Goal: Information Seeking & Learning: Learn about a topic

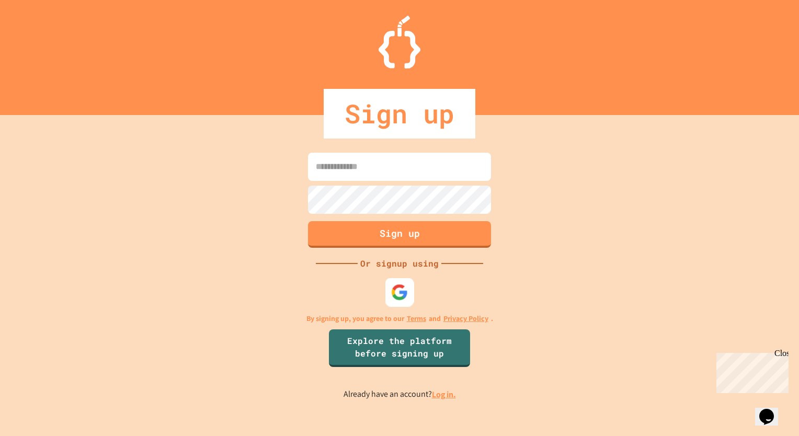
click at [398, 281] on div at bounding box center [399, 292] width 29 height 29
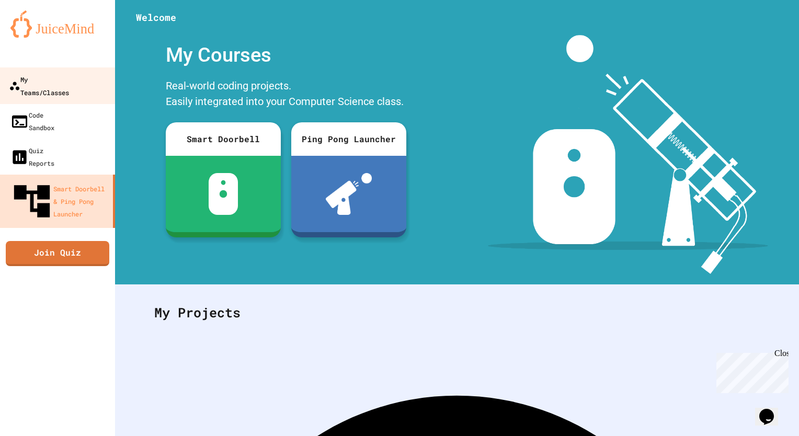
click at [29, 72] on link "My Teams/Classes" at bounding box center [57, 85] width 119 height 37
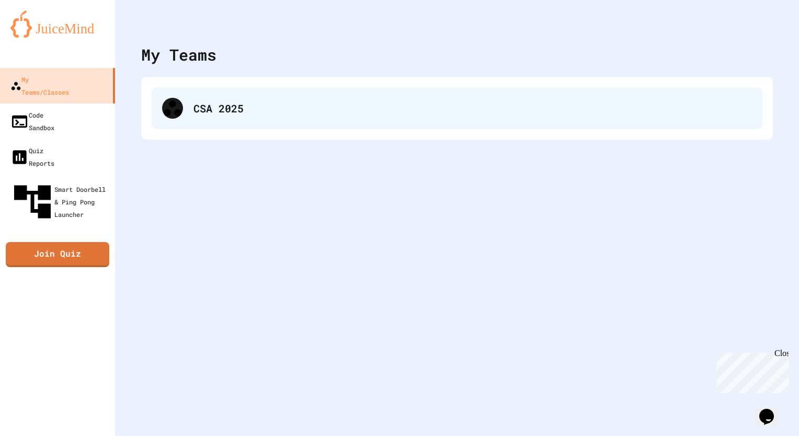
click at [222, 100] on div "CSA 2025" at bounding box center [473, 108] width 559 height 16
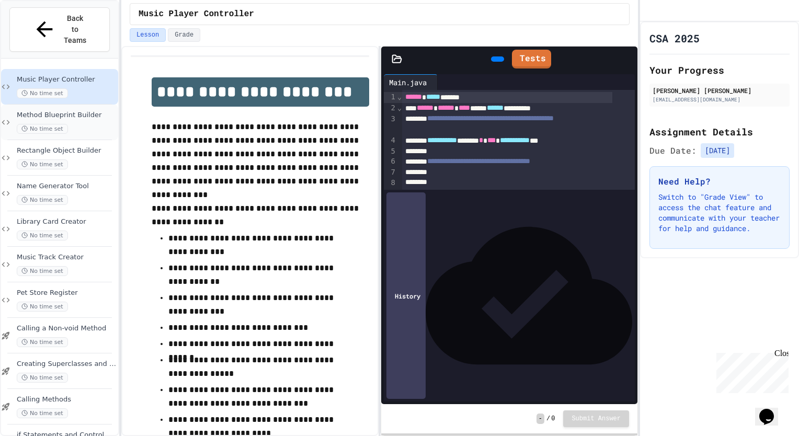
scroll to position [48, 0]
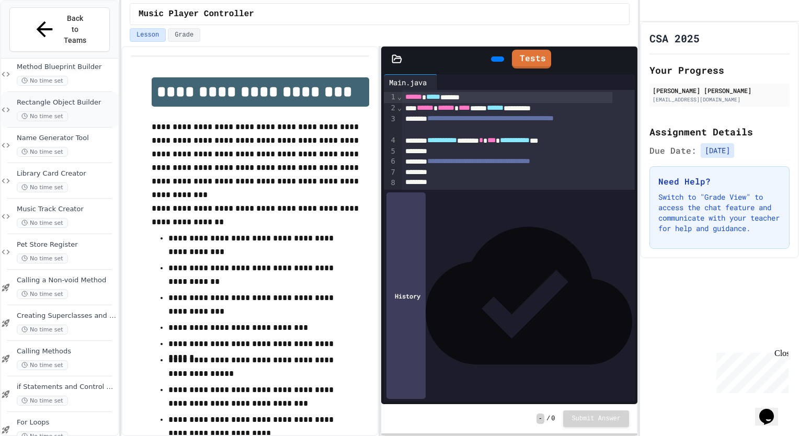
click at [89, 111] on div "No time set" at bounding box center [66, 116] width 99 height 10
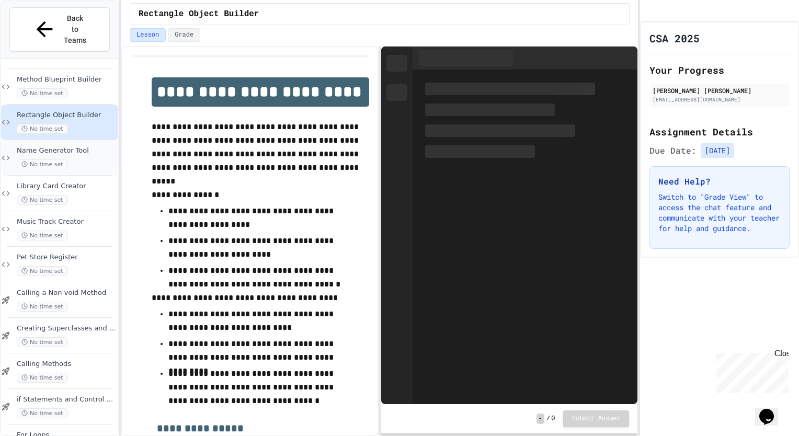
click at [77, 160] on div "No time set" at bounding box center [66, 165] width 99 height 10
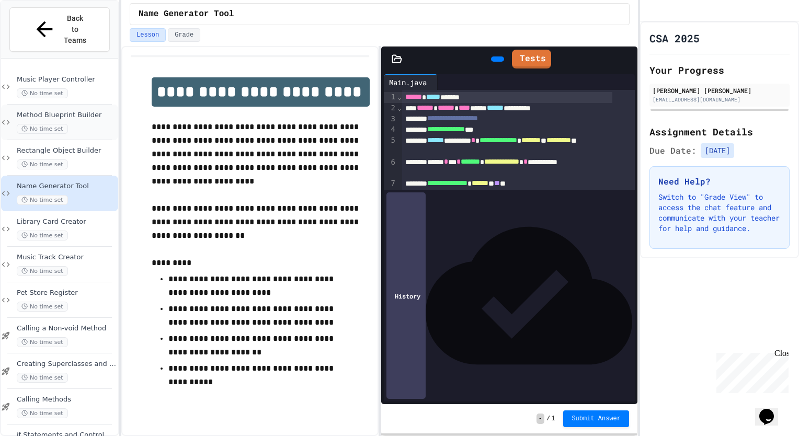
scroll to position [13, 0]
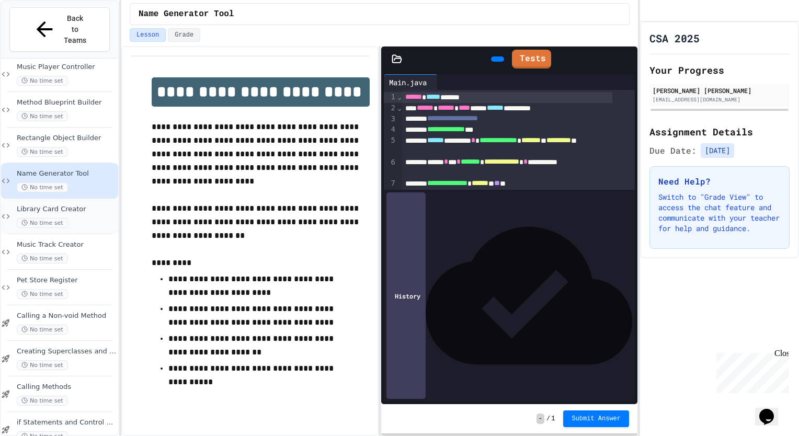
click at [86, 206] on div "Library Card Creator No time set" at bounding box center [59, 217] width 117 height 36
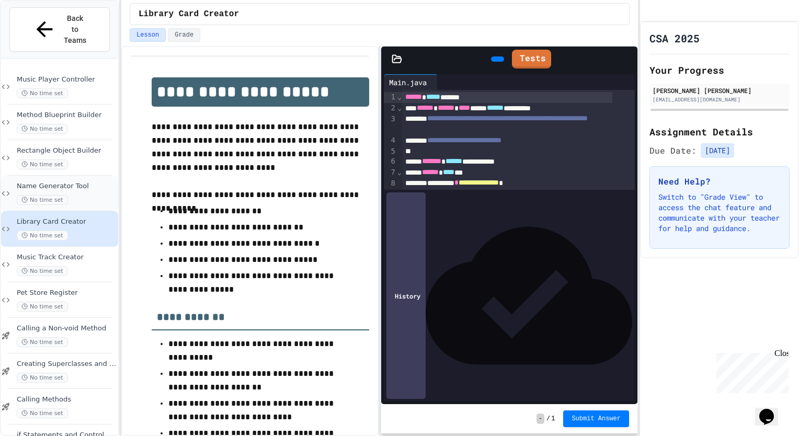
click at [79, 195] on div "No time set" at bounding box center [66, 200] width 99 height 10
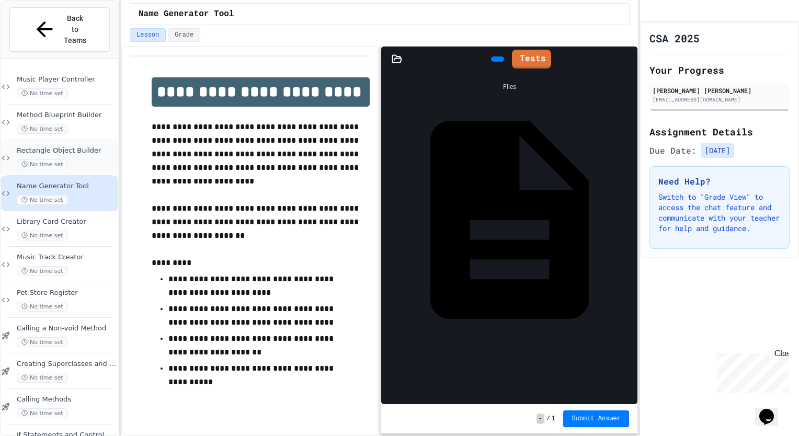
click at [75, 146] on span "Rectangle Object Builder" at bounding box center [66, 150] width 99 height 9
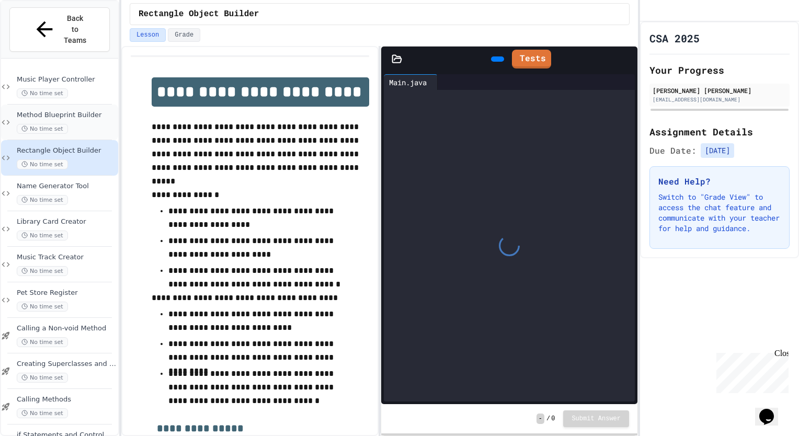
click at [84, 111] on span "Method Blueprint Builder" at bounding box center [66, 115] width 99 height 9
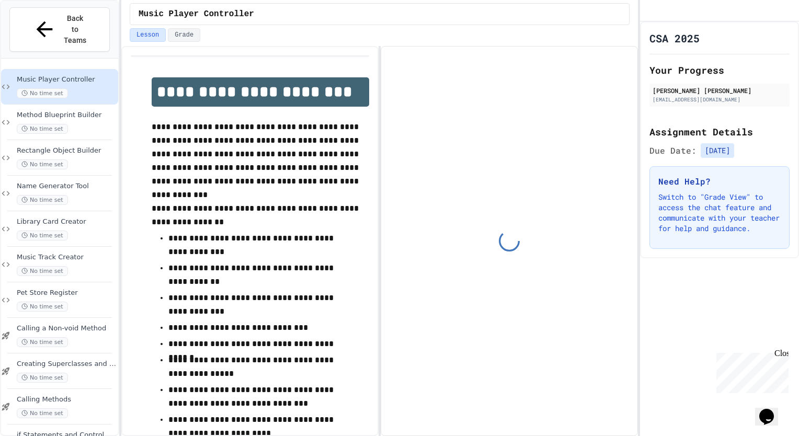
scroll to position [13, 0]
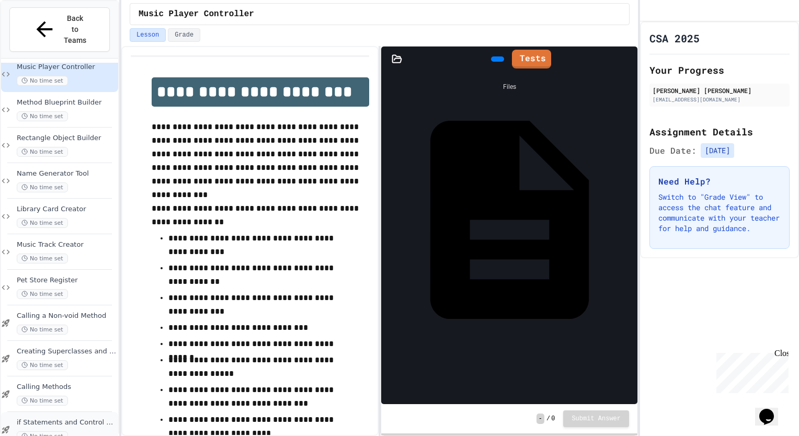
click at [80, 418] on div "if Statements and Control Flow No time set" at bounding box center [66, 429] width 99 height 23
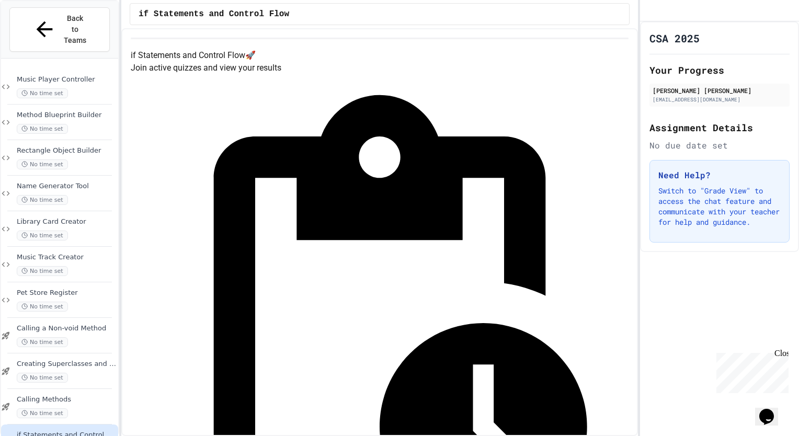
click at [76, 373] on div "No time set" at bounding box center [66, 378] width 99 height 10
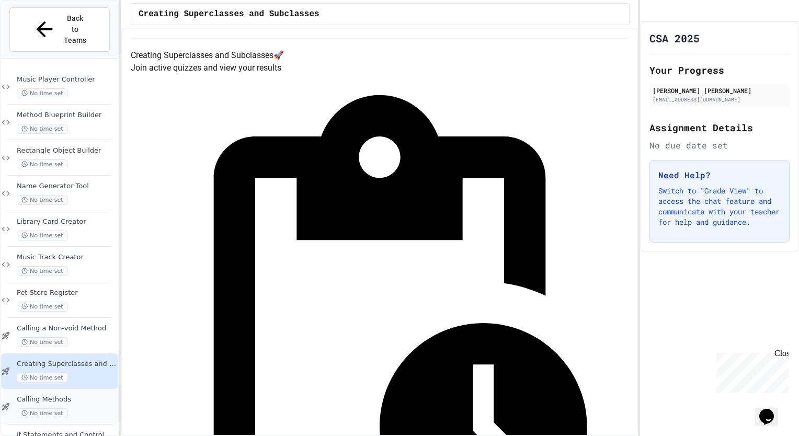
click at [79, 409] on div "No time set" at bounding box center [66, 414] width 99 height 10
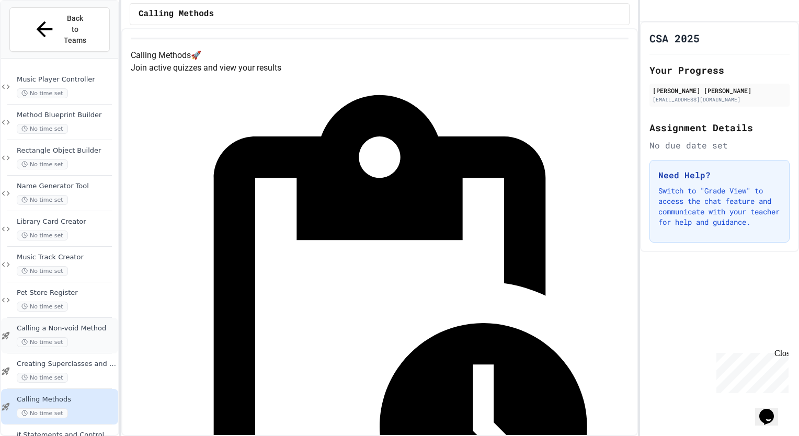
click at [72, 337] on div "No time set" at bounding box center [66, 342] width 99 height 10
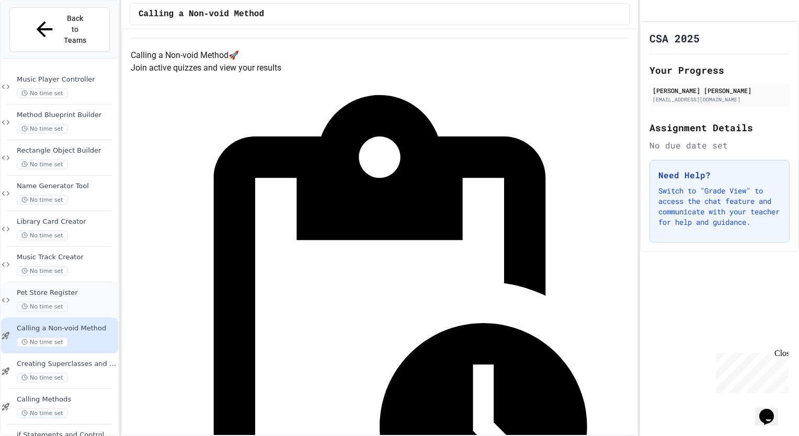
click at [79, 289] on div "Pet Store Register No time set" at bounding box center [66, 300] width 99 height 23
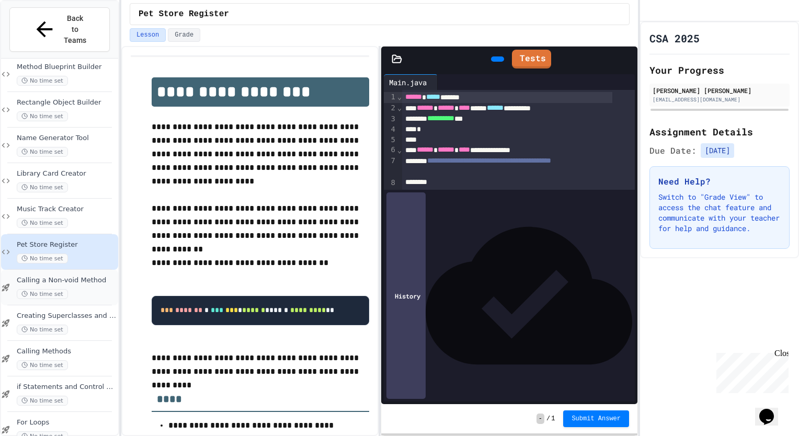
click at [84, 276] on span "Calling a Non-void Method" at bounding box center [66, 280] width 99 height 9
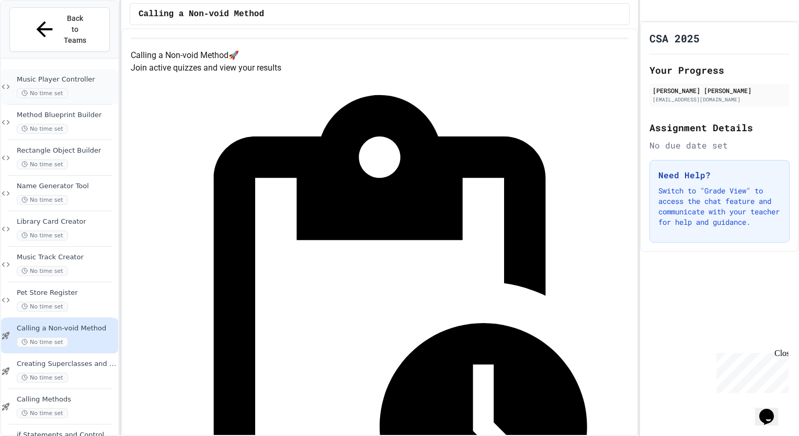
click at [66, 75] on div "Music Player Controller No time set" at bounding box center [66, 86] width 99 height 23
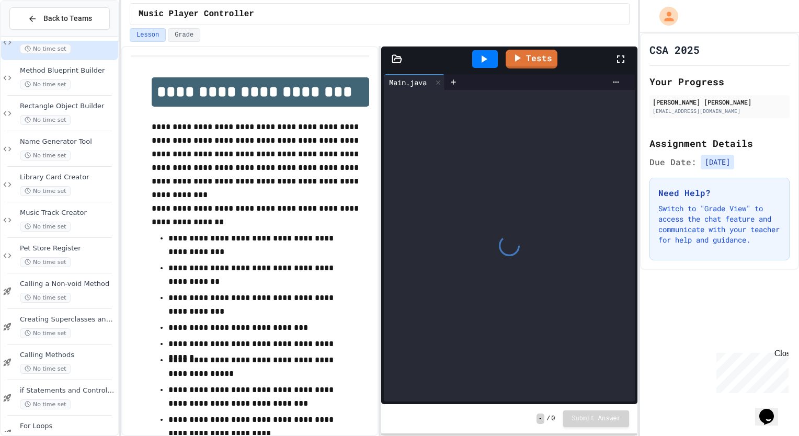
scroll to position [48, 0]
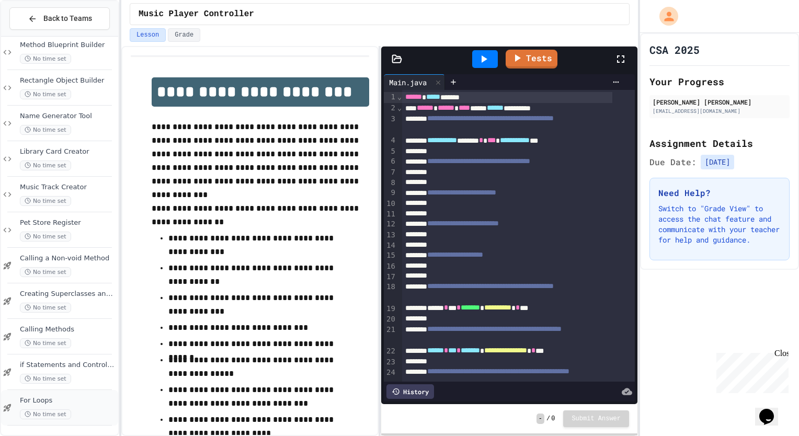
click at [44, 399] on span "For Loops" at bounding box center [68, 400] width 96 height 9
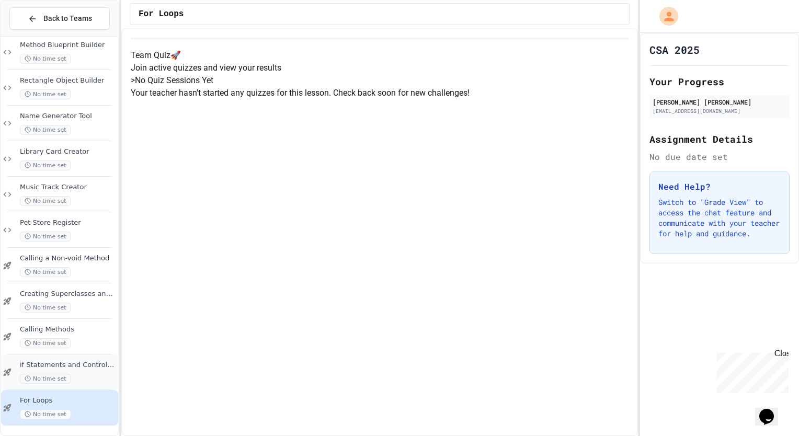
scroll to position [36, 0]
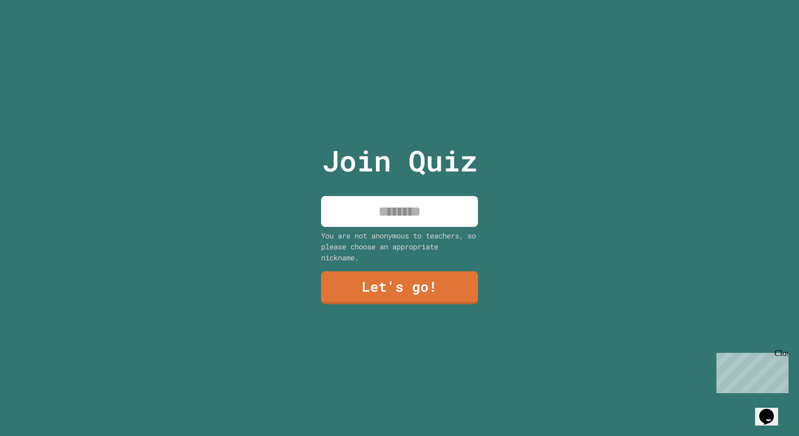
click at [389, 196] on input at bounding box center [399, 211] width 157 height 31
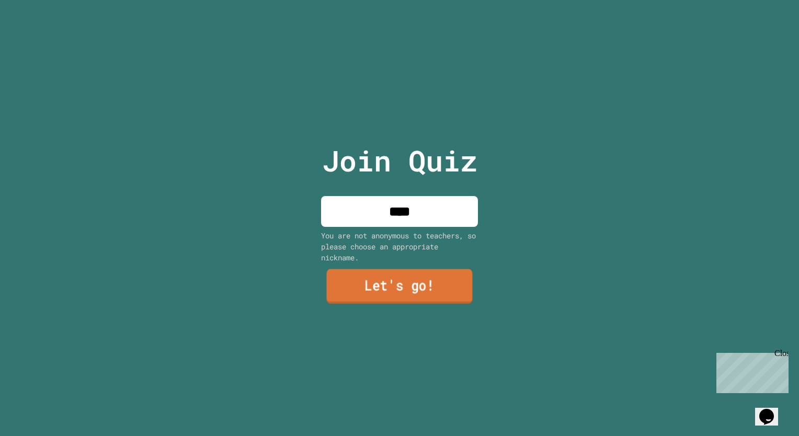
type input "****"
click at [396, 277] on link "Let's go!" at bounding box center [400, 286] width 146 height 35
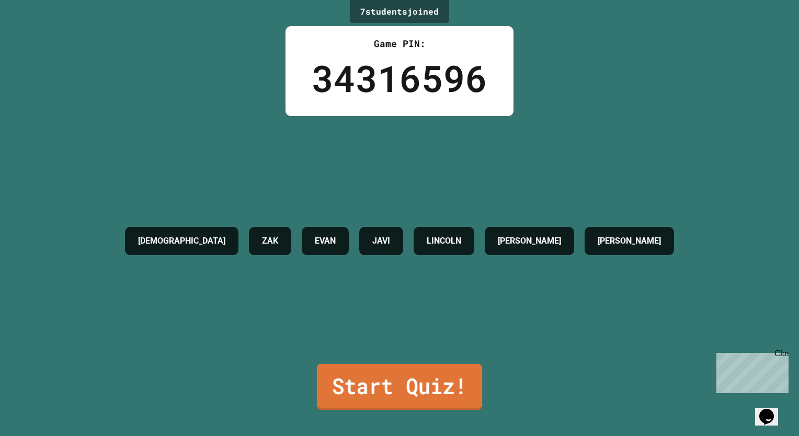
click at [429, 365] on link "Start Quiz!" at bounding box center [399, 387] width 165 height 46
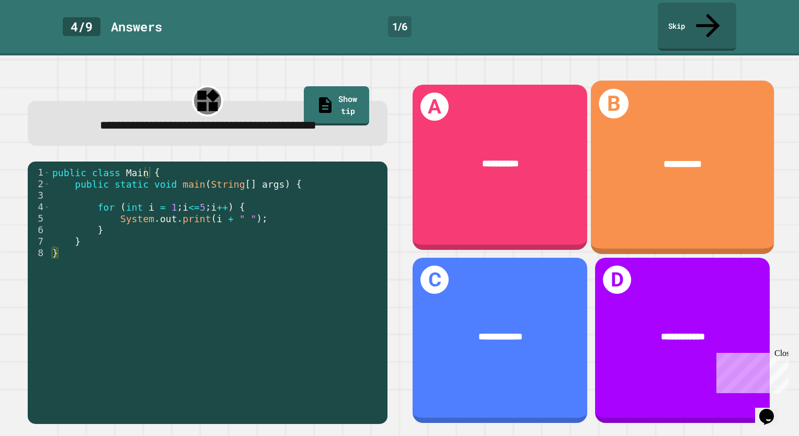
click at [653, 163] on div "*********" at bounding box center [683, 164] width 184 height 55
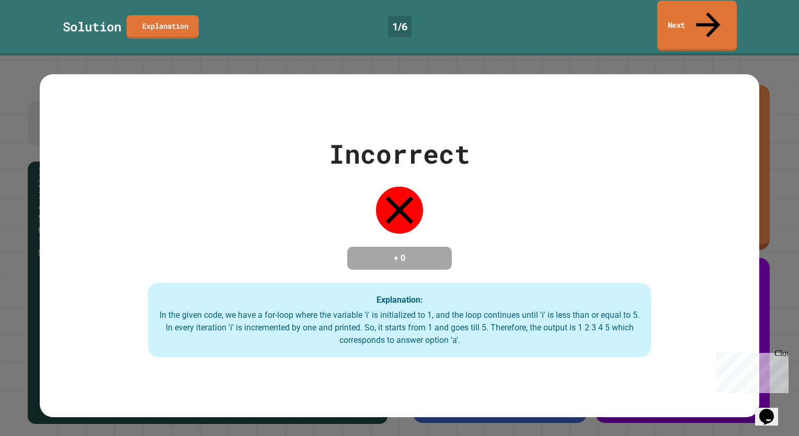
click at [676, 1] on link "Next" at bounding box center [697, 26] width 80 height 51
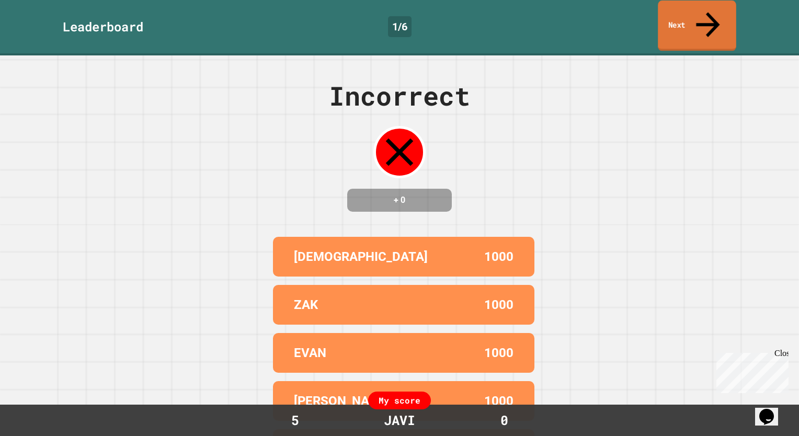
click at [353, 111] on div "Incorrect + 0" at bounding box center [399, 143] width 141 height 135
click at [202, 273] on div "Incorrect + 0 [PERSON_NAME] 1000 [PERSON_NAME] 1000 [PERSON_NAME] 1000 [PERSON_…" at bounding box center [399, 245] width 799 height 381
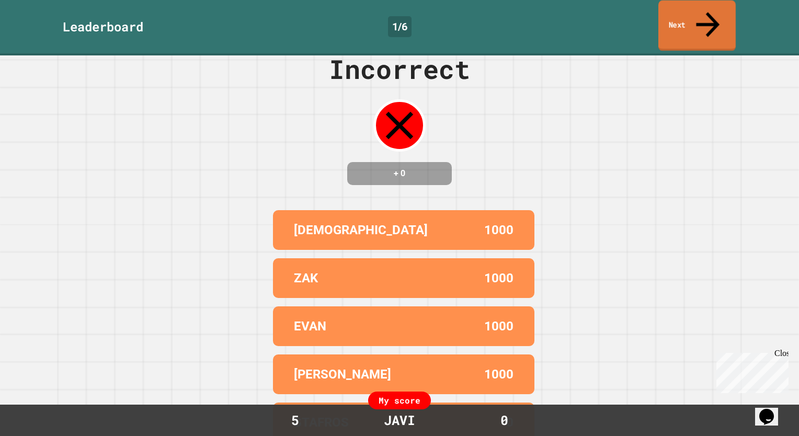
scroll to position [29, 0]
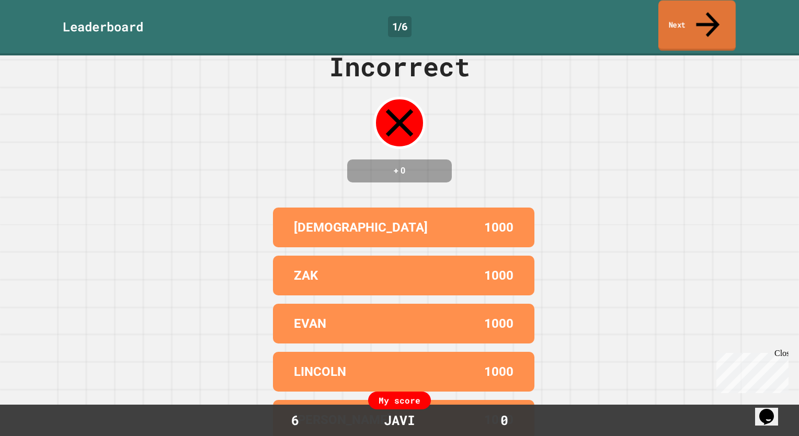
click at [705, 7] on icon at bounding box center [707, 24] width 35 height 37
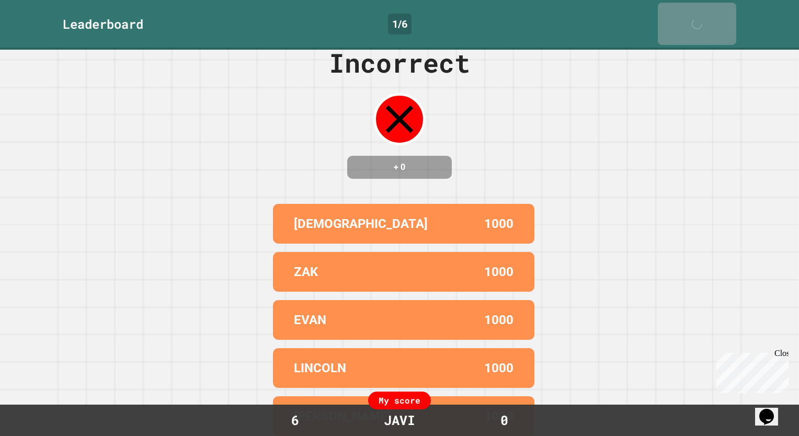
scroll to position [0, 0]
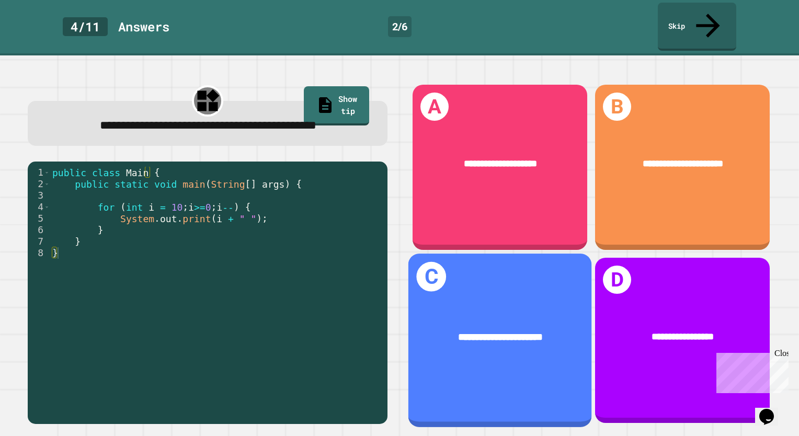
click at [495, 348] on div "**********" at bounding box center [501, 341] width 184 height 174
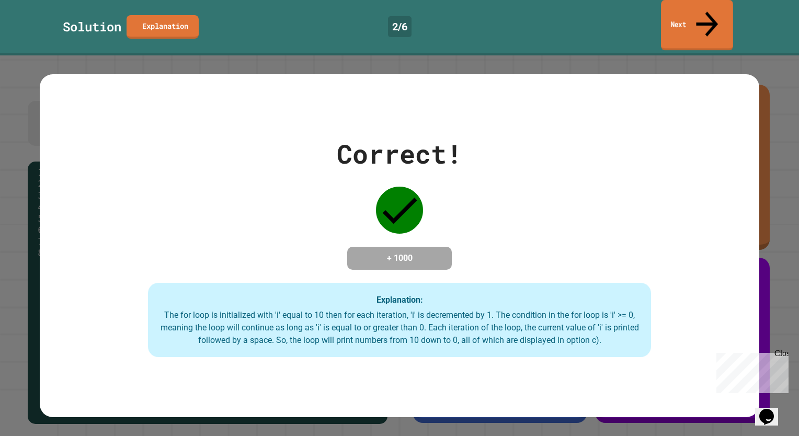
click at [667, 7] on link "Next" at bounding box center [697, 25] width 72 height 51
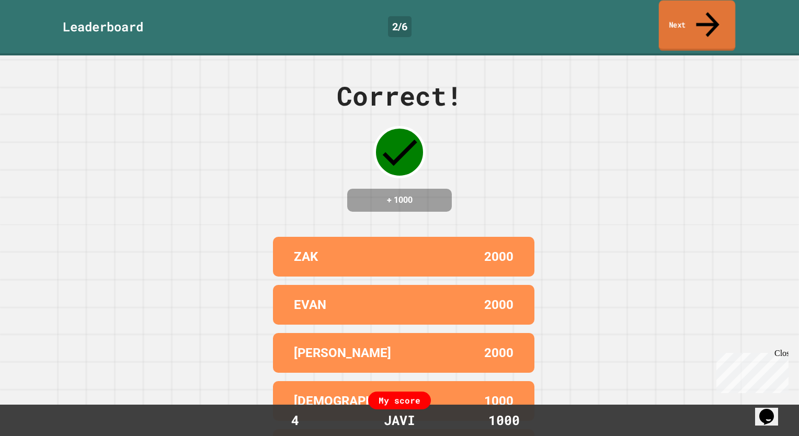
click at [671, 13] on link "Next" at bounding box center [697, 26] width 76 height 51
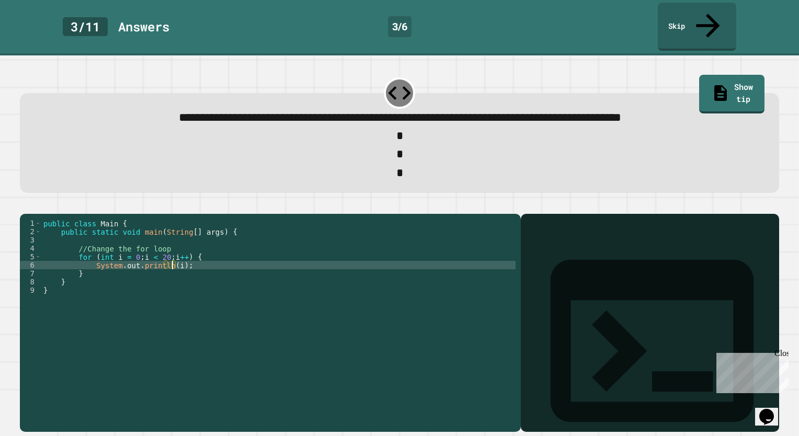
click at [174, 262] on div "public class Main { public static void main ( String [ ] args ) { //Change the …" at bounding box center [278, 323] width 474 height 209
click at [181, 261] on div "public class Main { public static void main ( String [ ] args ) { //Change the …" at bounding box center [278, 323] width 474 height 209
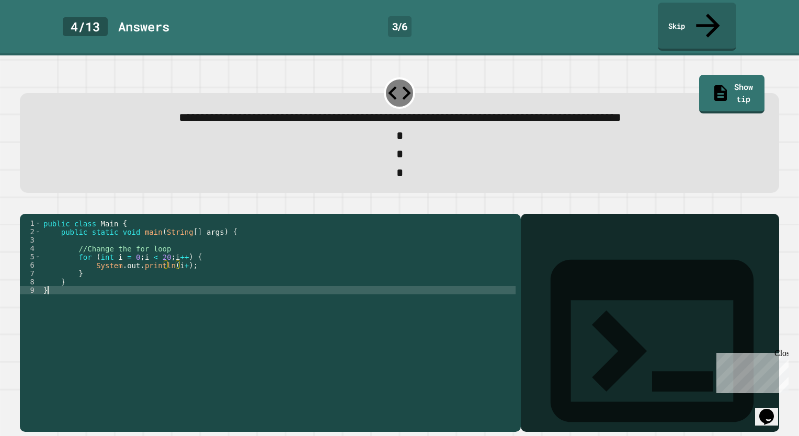
click at [178, 290] on div "public class Main { public static void main ( String [ ] args ) { //Change the …" at bounding box center [278, 323] width 474 height 209
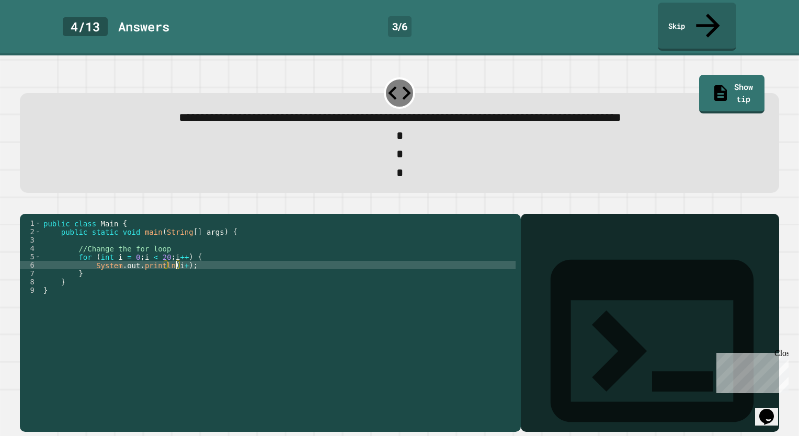
click at [177, 258] on div "public class Main { public static void main ( String [ ] args ) { //Change the …" at bounding box center [278, 323] width 474 height 209
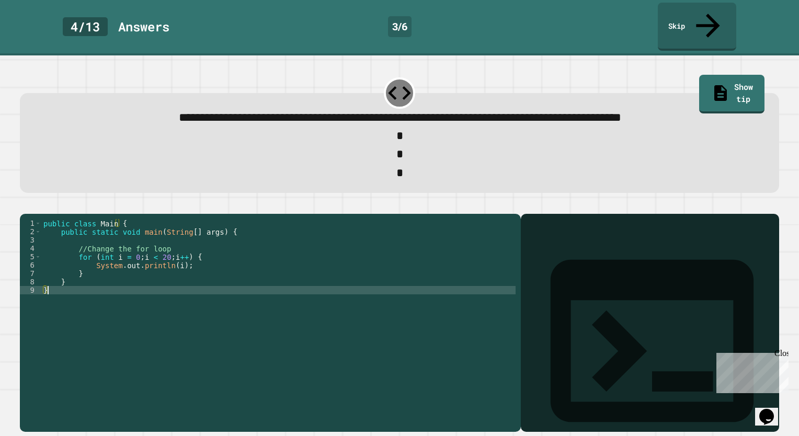
click at [170, 286] on div "public class Main { public static void main ( String [ ] args ) { //Change the …" at bounding box center [278, 323] width 474 height 209
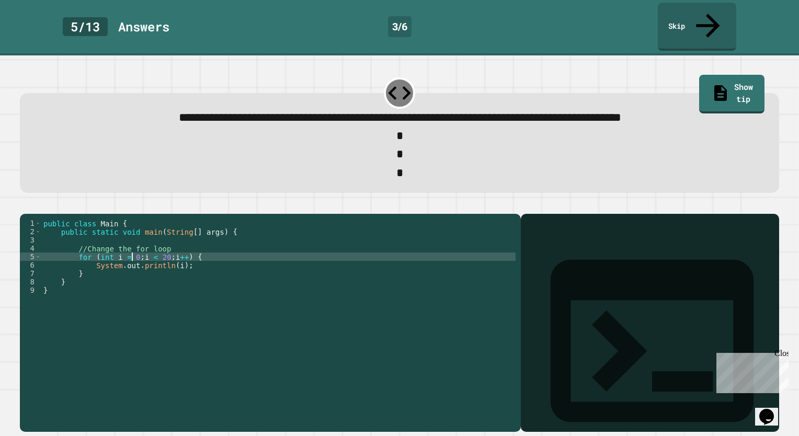
click at [131, 251] on div "public class Main { public static void main ( String [ ] args ) { //Change the …" at bounding box center [278, 323] width 474 height 209
click at [163, 250] on div "public class Main { public static void main ( String [ ] args ) { //Change the …" at bounding box center [278, 323] width 474 height 209
click at [25, 205] on button "button" at bounding box center [25, 205] width 0 height 0
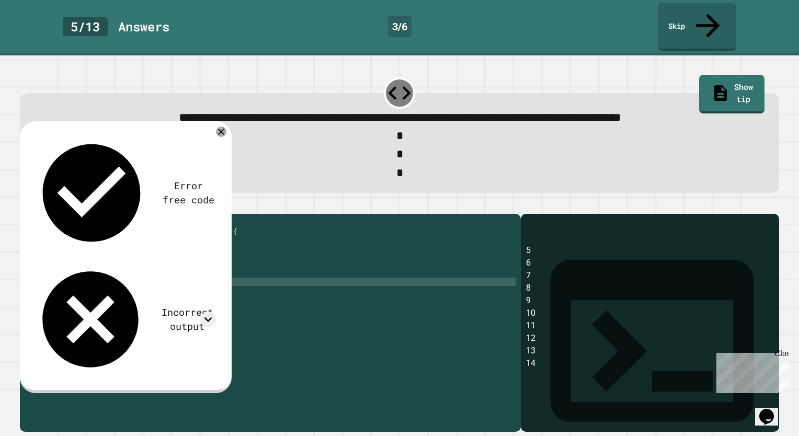
scroll to position [0, 1]
click at [166, 273] on div "public class Main { public static void main ( String [ ] args ) { //Change the …" at bounding box center [278, 323] width 474 height 209
click at [152, 250] on div "public class Main { public static void main ( String [ ] args ) { //Change the …" at bounding box center [278, 323] width 474 height 209
type textarea "**********"
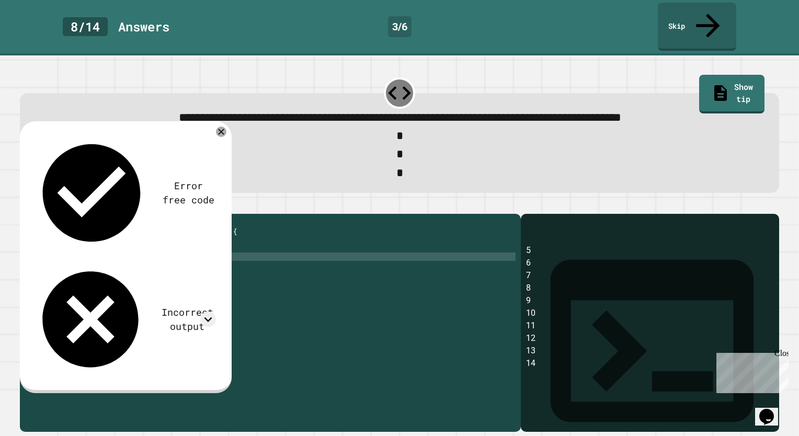
click at [25, 201] on div at bounding box center [399, 207] width 759 height 13
click at [25, 205] on icon "button" at bounding box center [25, 205] width 0 height 0
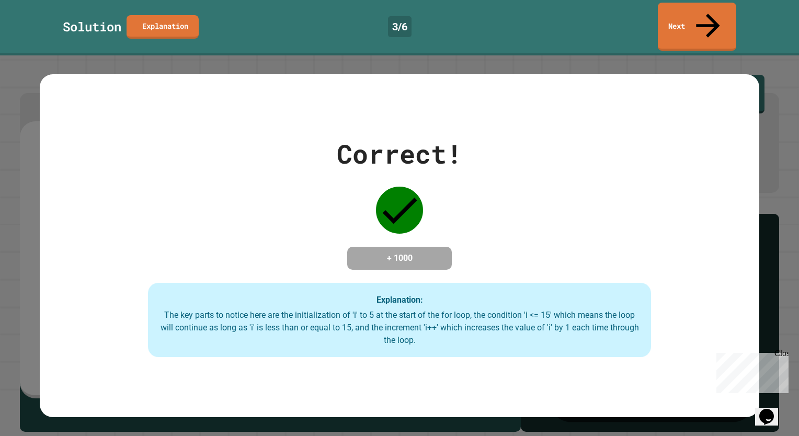
click at [394, 55] on div "Correct! + 1000 Explanation: The key parts to notice here are the initializatio…" at bounding box center [399, 245] width 799 height 381
click at [705, 19] on link "Next" at bounding box center [697, 26] width 76 height 51
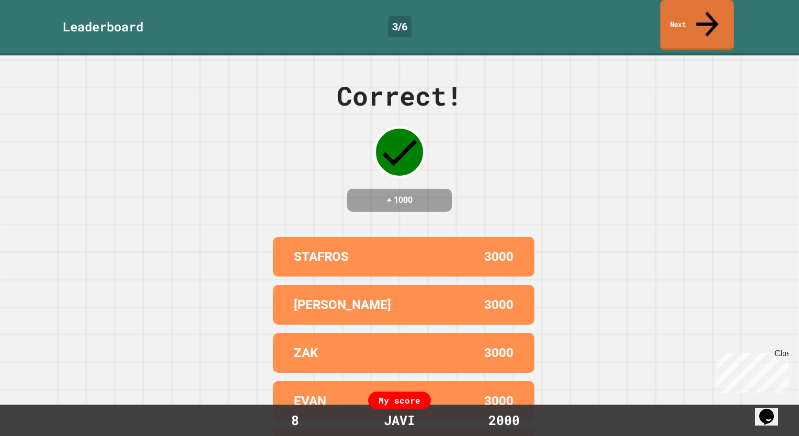
click at [693, 18] on link "Next" at bounding box center [698, 25] width 74 height 51
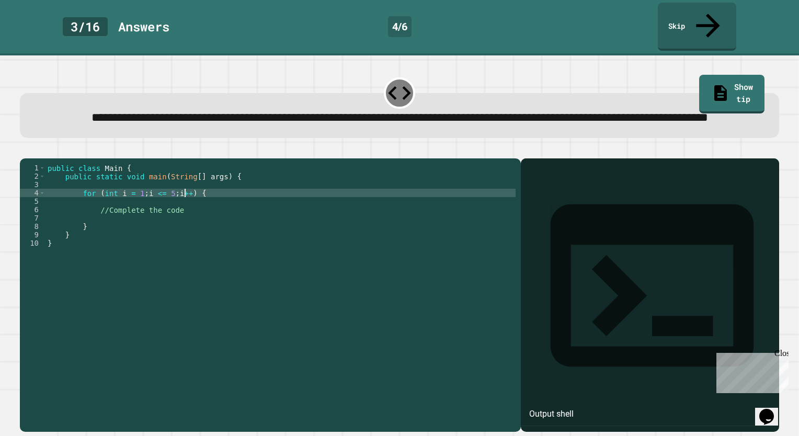
click at [184, 207] on div "public class Main { public static void main ( String [ ] args ) { for ( int i =…" at bounding box center [281, 285] width 470 height 243
click at [184, 210] on div "public class Main { public static void main ( String [ ] args ) { for ( int i =…" at bounding box center [281, 285] width 470 height 243
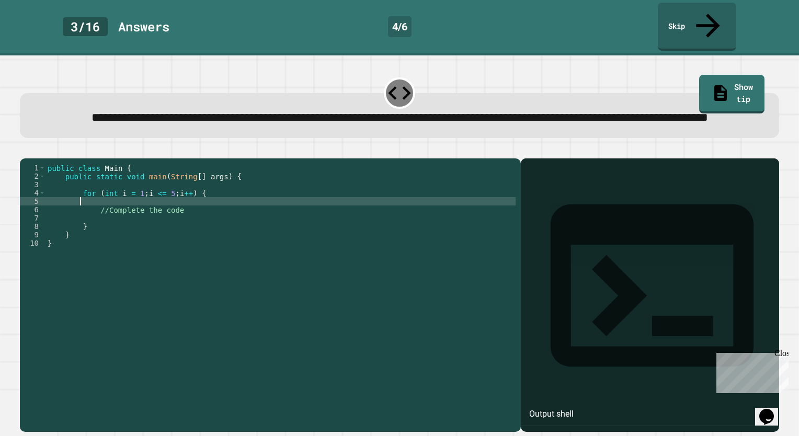
type textarea "*"
click at [34, 153] on icon "button" at bounding box center [32, 156] width 6 height 7
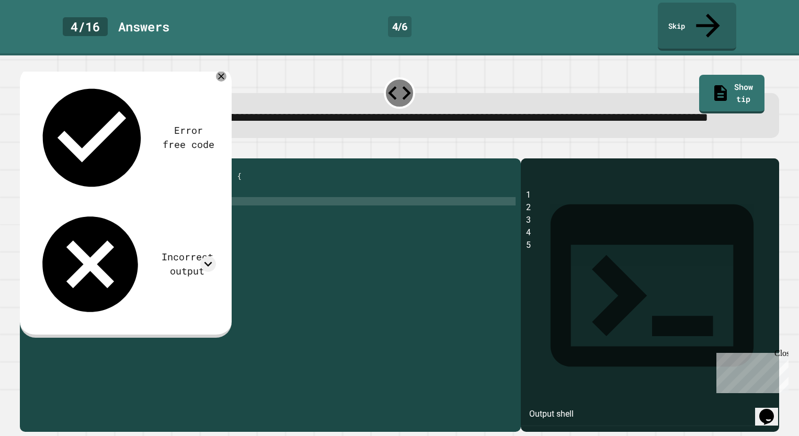
click at [298, 151] on div at bounding box center [399, 152] width 759 height 13
click at [221, 76] on icon at bounding box center [221, 76] width 10 height 10
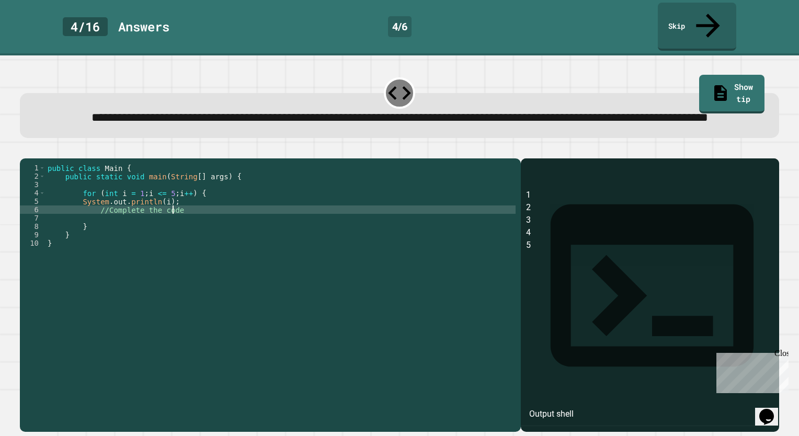
click at [173, 216] on div "public class Main { public static void main ( String [ ] args ) { for ( int i =…" at bounding box center [281, 285] width 470 height 243
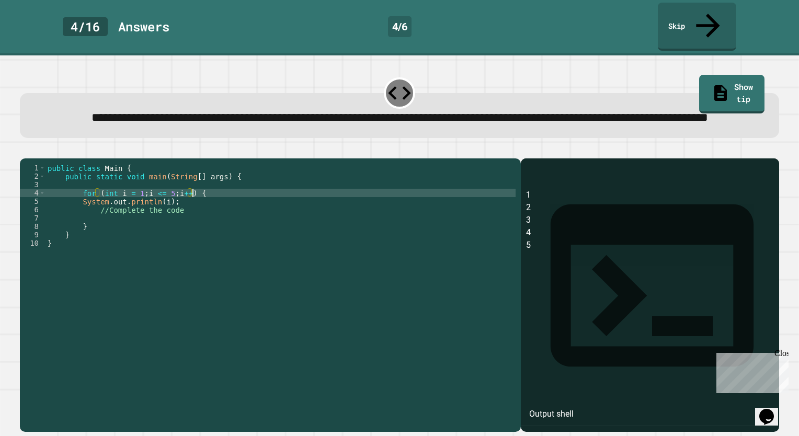
click at [191, 203] on div "public class Main { public static void main ( String [ ] args ) { for ( int i =…" at bounding box center [281, 285] width 470 height 243
click at [183, 205] on div "public class Main { public static void main ( String [ ] args ) { for ( int i =…" at bounding box center [281, 285] width 470 height 243
click at [185, 206] on div "public class Main { public static void main ( String [ ] args ) { for ( int i =…" at bounding box center [281, 285] width 470 height 243
click at [188, 204] on div "public class Main { public static void main ( String [ ] args ) { for ( int i =…" at bounding box center [281, 285] width 470 height 243
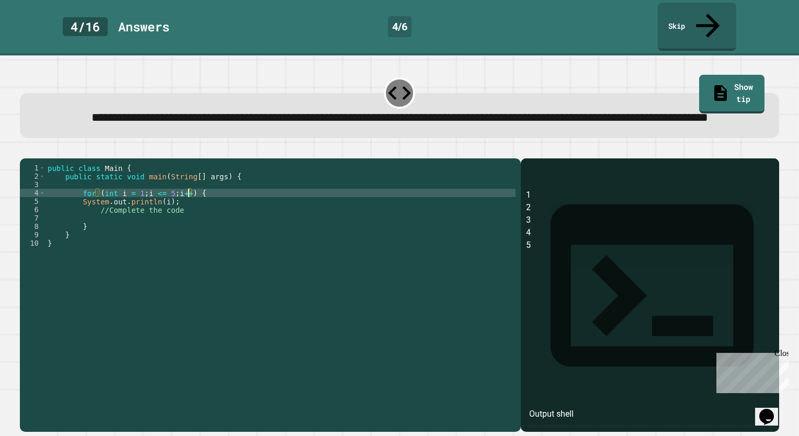
click at [167, 206] on div "public class Main { public static void main ( String [ ] args ) { for ( int i =…" at bounding box center [281, 285] width 470 height 243
click at [154, 206] on div "public class Main { public static void main ( String [ ] args ) { for ( int i =…" at bounding box center [281, 285] width 470 height 243
click at [155, 208] on div "public class Main { public static void main ( String [ ] args ) { for ( int i =…" at bounding box center [281, 285] width 470 height 243
click at [155, 204] on div "public class Main { public static void main ( String [ ] args ) { for ( int i =…" at bounding box center [281, 285] width 470 height 243
click at [136, 205] on div "public class Main { public static void main ( String [ ] args ) { for ( int i =…" at bounding box center [281, 285] width 470 height 243
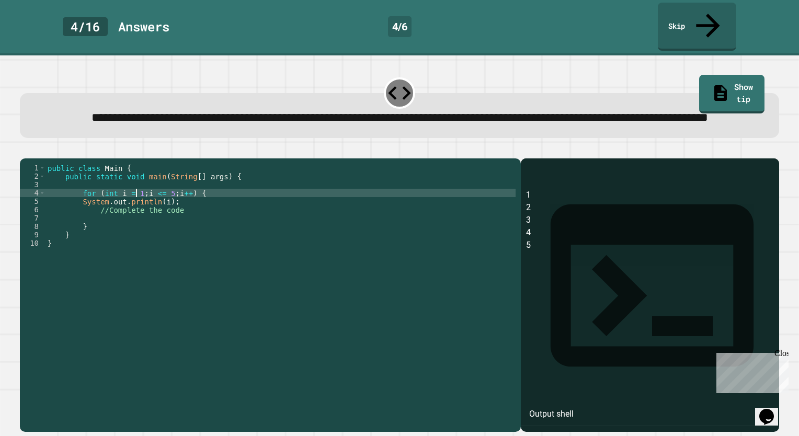
click at [107, 204] on div "public class Main { public static void main ( String [ ] args ) { for ( int i =…" at bounding box center [281, 285] width 470 height 243
click at [101, 206] on div "public class Main { public static void main ( String [ ] args ) { for ( int i =…" at bounding box center [281, 285] width 470 height 243
click at [102, 206] on div "public class Main { public static void main ( String [ ] args ) { for ( int i =…" at bounding box center [281, 285] width 470 height 243
click at [103, 203] on div "public class Main { public static void main ( String [ ] args ) { for ( int i =…" at bounding box center [281, 285] width 470 height 243
click at [182, 205] on div "public class Main { public static void main ( String [ ] args ) { for ( int i =…" at bounding box center [281, 285] width 470 height 243
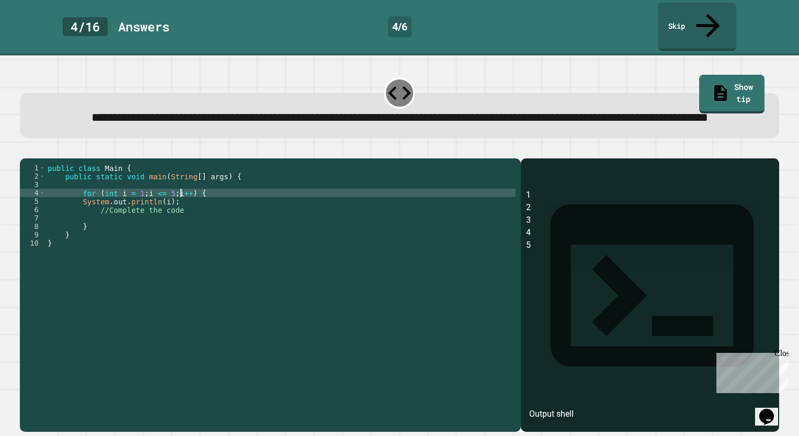
click at [184, 205] on div "public class Main { public static void main ( String [ ] args ) { for ( int i =…" at bounding box center [281, 285] width 470 height 243
click at [209, 241] on div "public class Main { public static void main ( String [ ] args ) { for ( int i =…" at bounding box center [281, 285] width 470 height 243
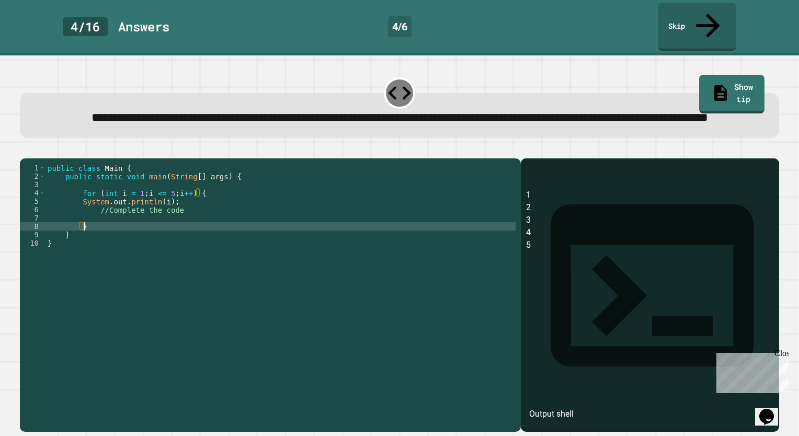
scroll to position [0, 2]
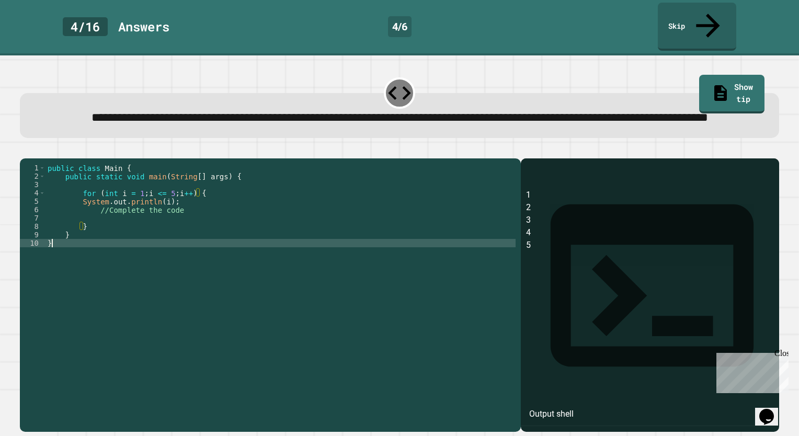
click at [199, 279] on div "public class Main { public static void main ( String [ ] args ) { for ( int i =…" at bounding box center [281, 285] width 470 height 243
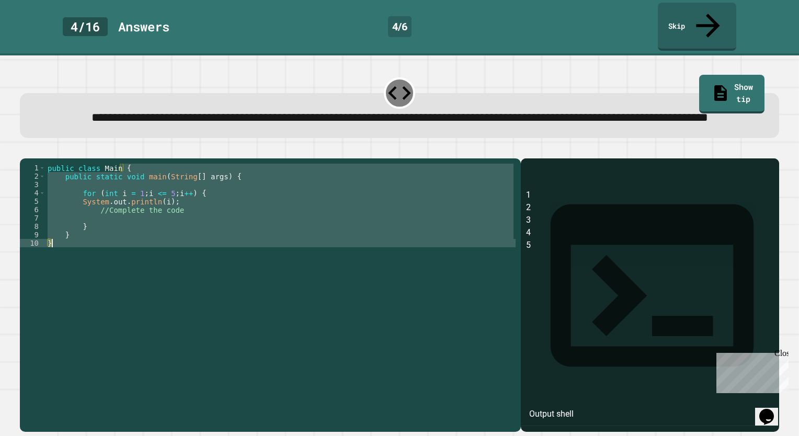
click at [199, 279] on div "public class Main { public static void main ( String [ ] args ) { for ( int i =…" at bounding box center [281, 285] width 470 height 243
click at [203, 255] on div "public class Main { public static void main ( String [ ] args ) { for ( int i =…" at bounding box center [281, 277] width 470 height 226
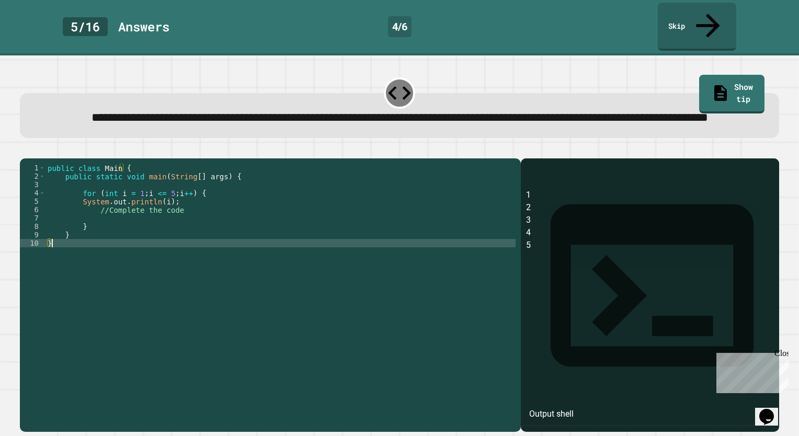
click at [195, 287] on div "public class Main { public static void main ( String [ ] args ) { for ( int i =…" at bounding box center [281, 285] width 470 height 243
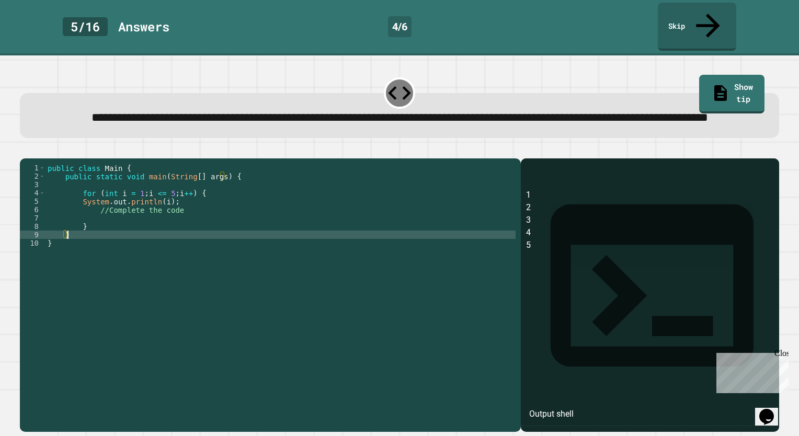
click at [208, 242] on div "public class Main { public static void main ( String [ ] args ) { for ( int i =…" at bounding box center [281, 285] width 470 height 243
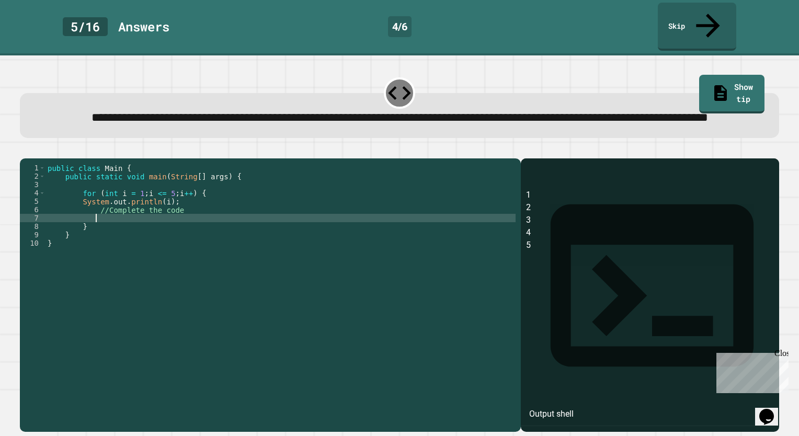
click at [195, 229] on div "public class Main { public static void main ( String [ ] args ) { for ( int i =…" at bounding box center [281, 285] width 470 height 243
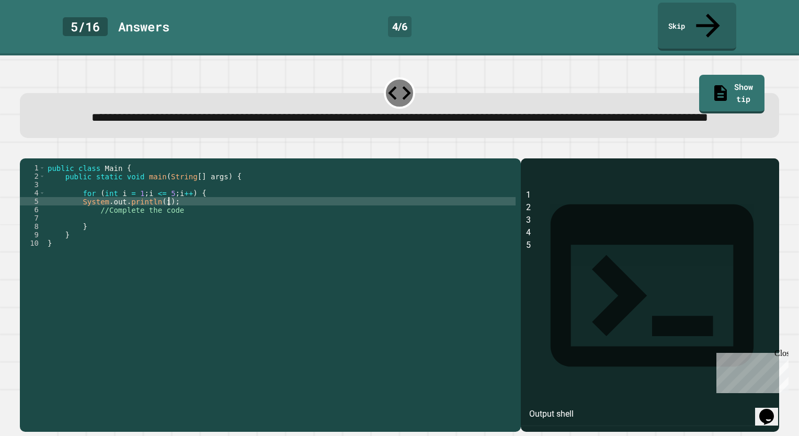
click at [210, 212] on div "public class Main { public static void main ( String [ ] args ) { for ( int i =…" at bounding box center [281, 285] width 470 height 243
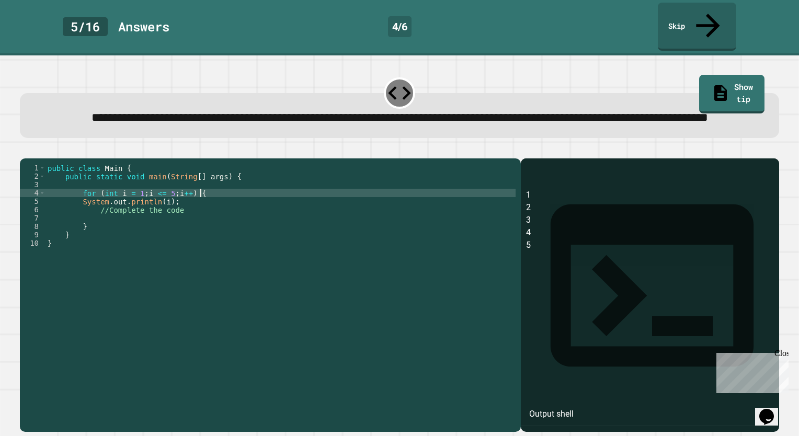
click at [212, 199] on div "public class Main { public static void main ( String [ ] args ) { for ( int i =…" at bounding box center [281, 285] width 470 height 243
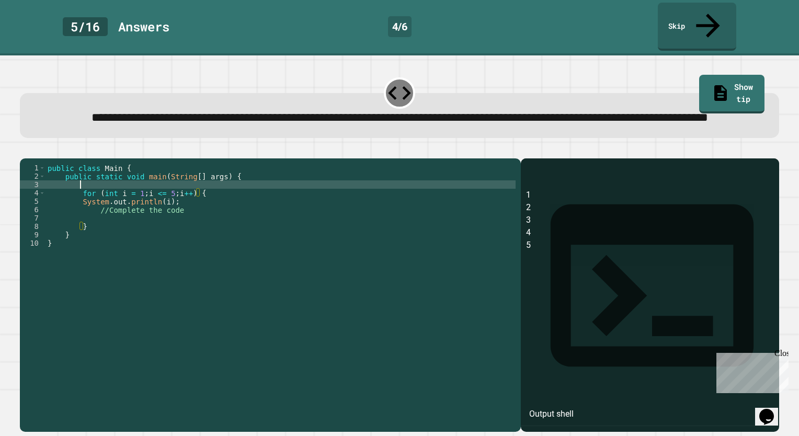
click at [210, 196] on div "public class Main { public static void main ( String [ ] args ) { for ( int i =…" at bounding box center [281, 285] width 470 height 243
click at [198, 172] on div "**********" at bounding box center [270, 295] width 501 height 274
click at [198, 173] on div "**********" at bounding box center [270, 295] width 501 height 274
click at [196, 180] on div "public class Main { public static void main ( String [ ] args ) { for ( int i =…" at bounding box center [281, 285] width 470 height 243
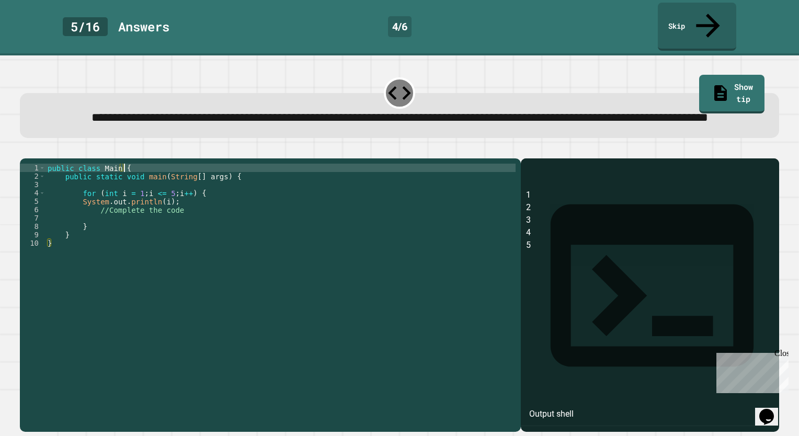
click at [243, 186] on div "public class Main { public static void main ( String [ ] args ) { for ( int i =…" at bounding box center [281, 285] width 470 height 243
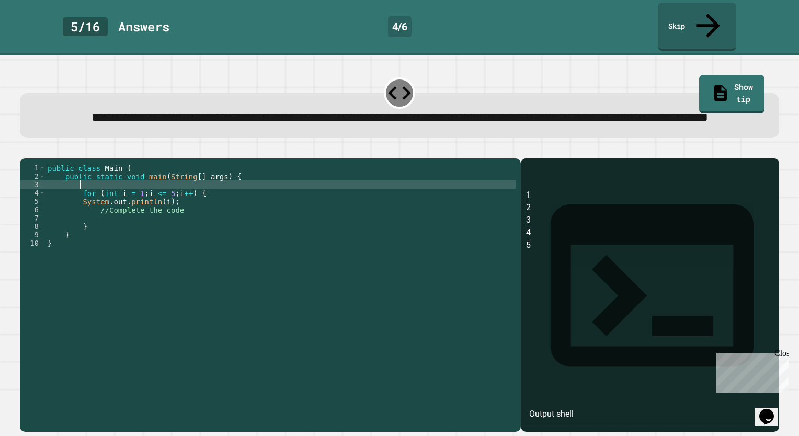
click at [234, 198] on div "public class Main { public static void main ( String [ ] args ) { for ( int i =…" at bounding box center [281, 285] width 470 height 243
click at [230, 206] on div "public class Main { public static void main ( String [ ] args ) { for ( int i =…" at bounding box center [281, 285] width 470 height 243
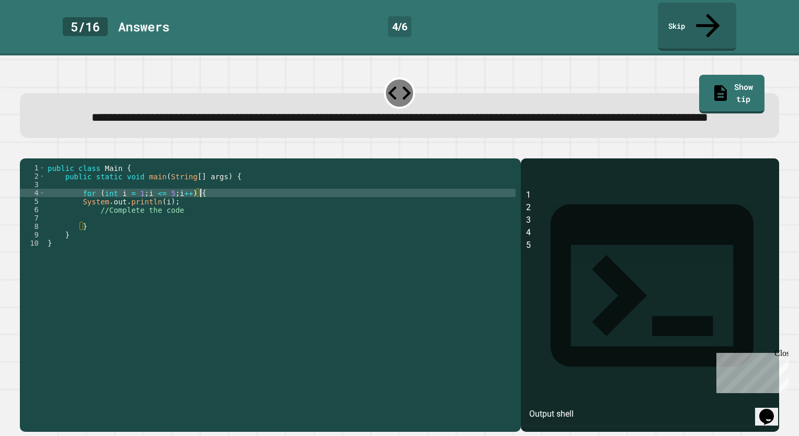
click at [219, 211] on div "public class Main { public static void main ( String [ ] args ) { for ( int i =…" at bounding box center [281, 285] width 470 height 243
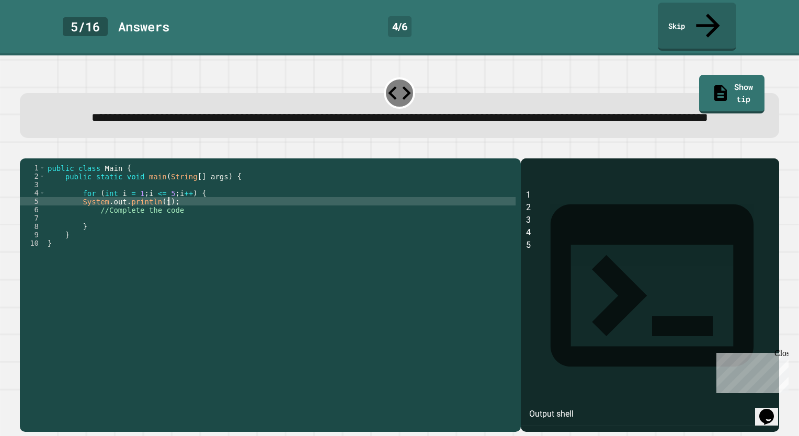
click at [190, 222] on div "public class Main { public static void main ( String [ ] args ) { for ( int i =…" at bounding box center [281, 285] width 470 height 243
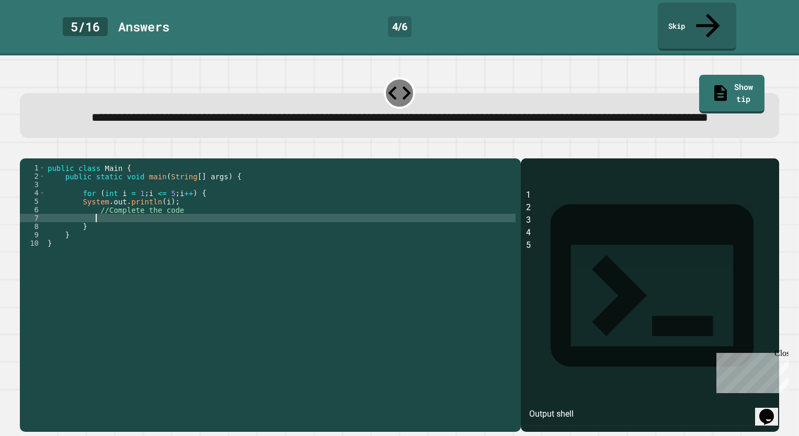
click at [182, 227] on div "public class Main { public static void main ( String [ ] args ) { for ( int i =…" at bounding box center [281, 285] width 470 height 243
click at [178, 236] on div "public class Main { public static void main ( String [ ] args ) { for ( int i =…" at bounding box center [281, 285] width 470 height 243
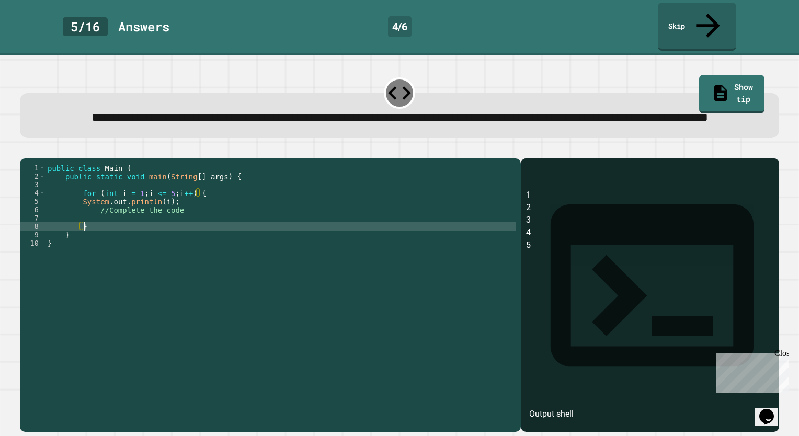
click at [165, 250] on div "public class Main { public static void main ( String [ ] args ) { for ( int i =…" at bounding box center [281, 285] width 470 height 243
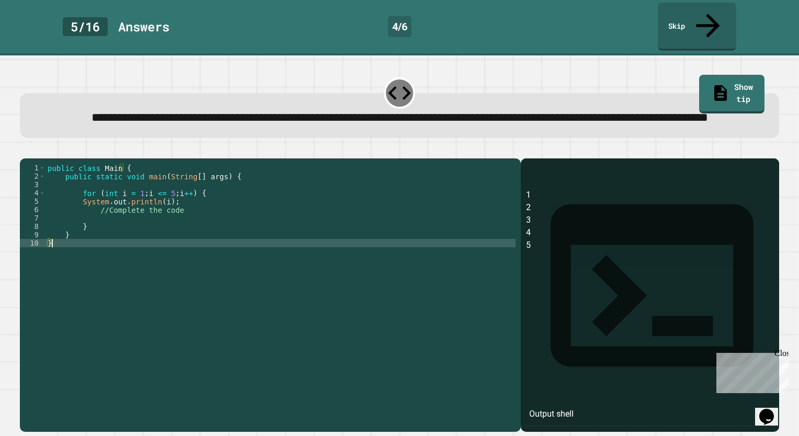
click at [331, 255] on div "public class Main { public static void main ( String [ ] args ) { for ( int i =…" at bounding box center [281, 285] width 470 height 243
click at [260, 242] on div "public class Main { public static void main ( String [ ] args ) { for ( int i =…" at bounding box center [281, 285] width 470 height 243
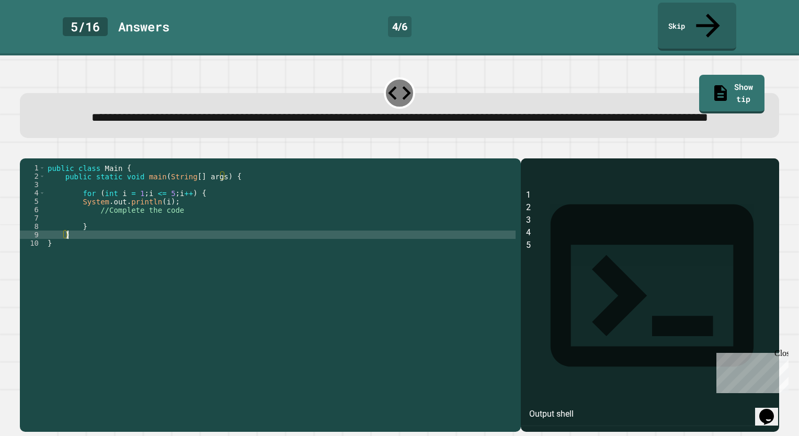
click at [167, 203] on div "public class Main { public static void main ( String [ ] args ) { for ( int i =…" at bounding box center [281, 285] width 470 height 243
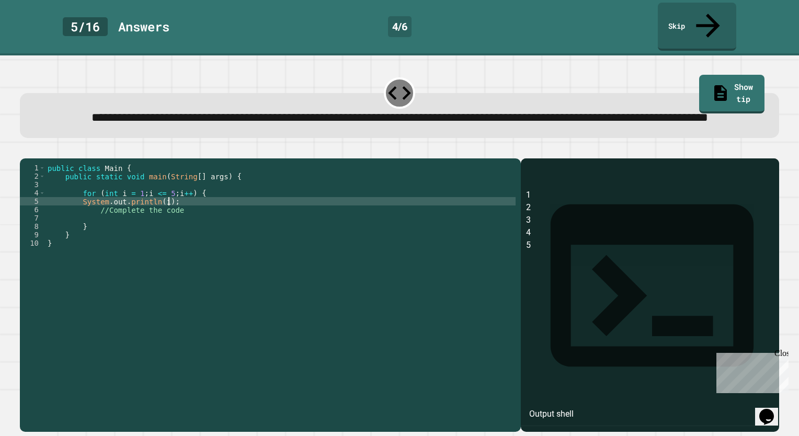
click at [176, 213] on div "public class Main { public static void main ( String [ ] args ) { for ( int i =…" at bounding box center [281, 285] width 470 height 243
click at [161, 211] on div "public class Main { public static void main ( String [ ] args ) { for ( int i =…" at bounding box center [281, 285] width 470 height 243
type textarea "**********"
click at [724, 14] on link "Skip" at bounding box center [697, 26] width 80 height 51
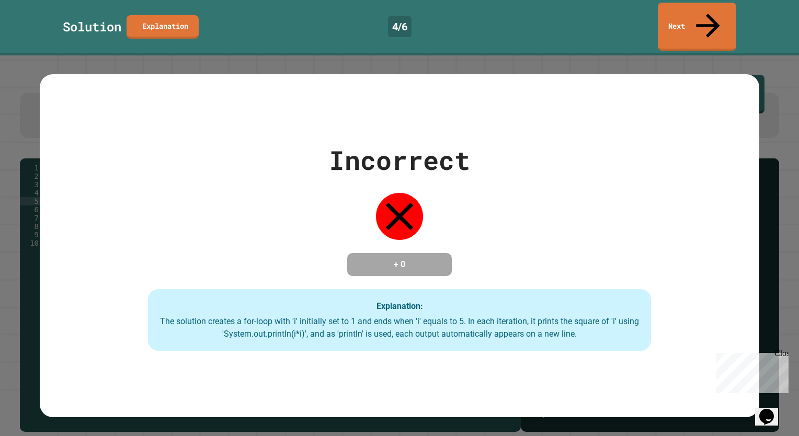
click at [785, 350] on div "Close" at bounding box center [781, 355] width 13 height 13
click at [686, 20] on link "Next" at bounding box center [697, 26] width 77 height 51
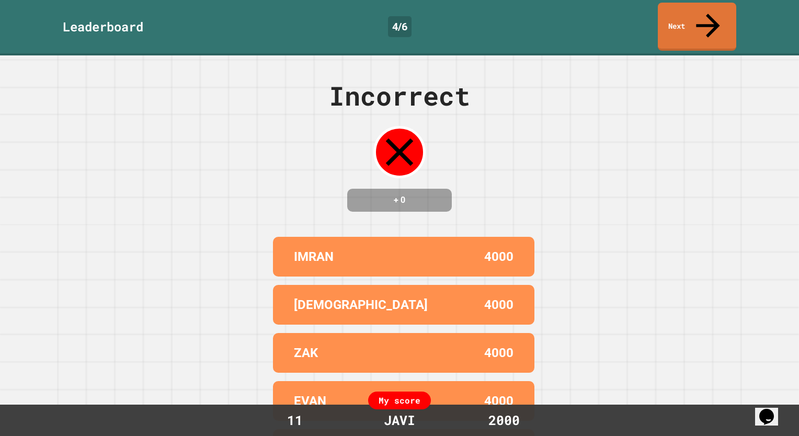
scroll to position [29, 0]
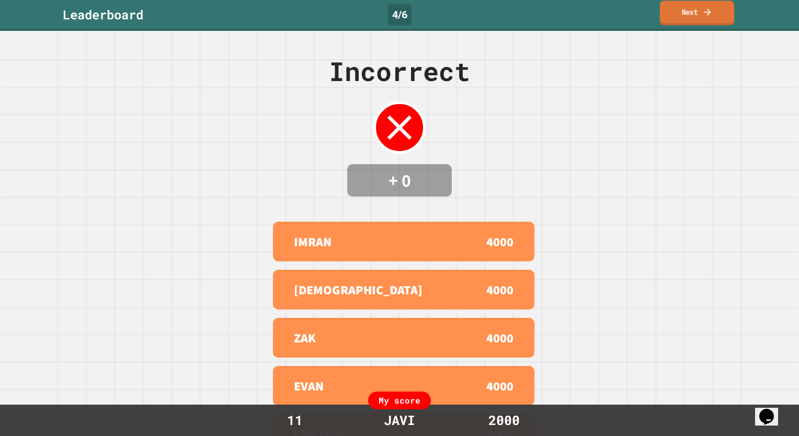
click at [677, 18] on link "Next" at bounding box center [697, 13] width 74 height 25
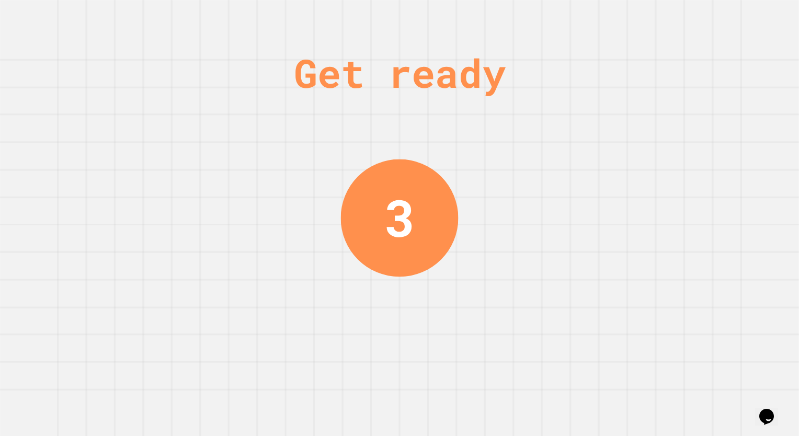
click at [400, 219] on div "3" at bounding box center [399, 218] width 30 height 76
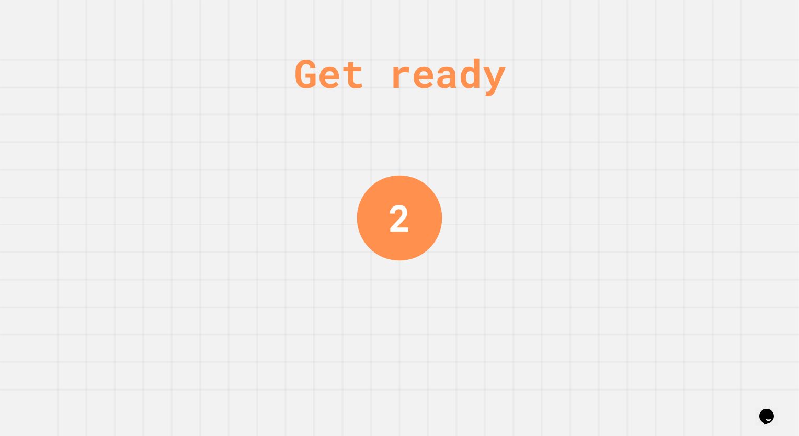
click at [400, 219] on div "2" at bounding box center [400, 217] width 22 height 55
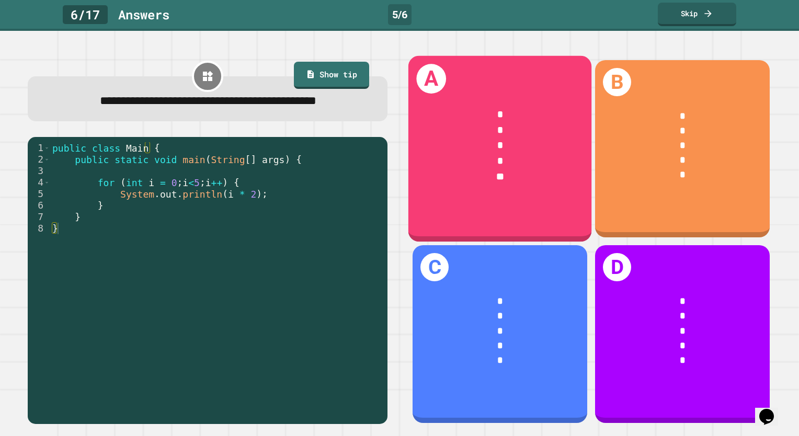
click at [496, 179] on span "**" at bounding box center [500, 177] width 8 height 10
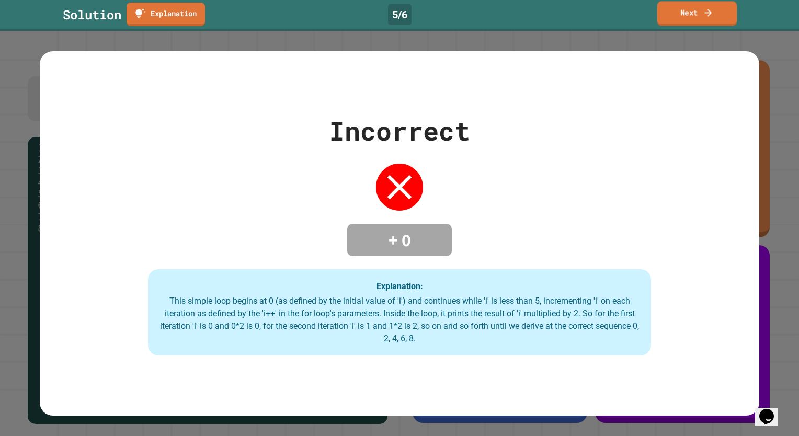
click at [677, 14] on link "Next" at bounding box center [697, 13] width 80 height 25
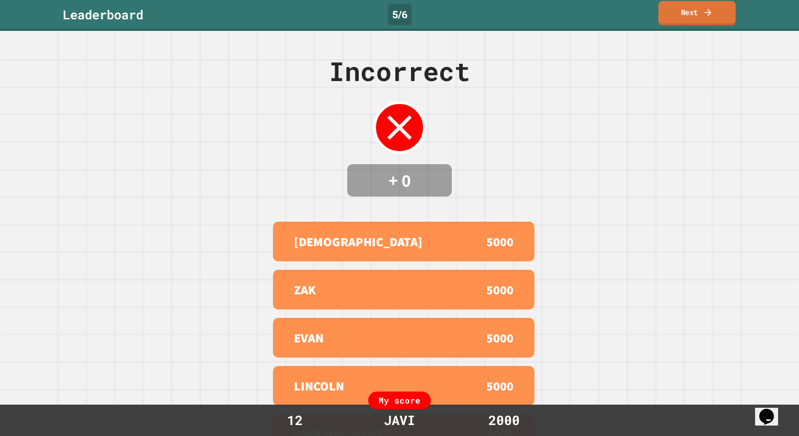
click at [694, 11] on link "Next" at bounding box center [697, 13] width 77 height 25
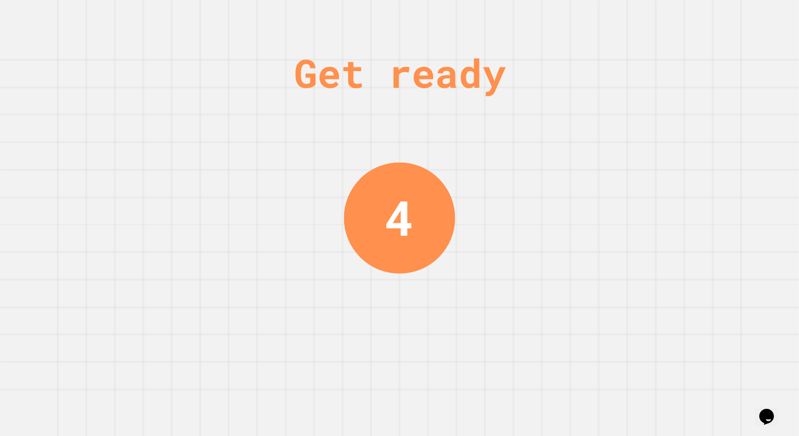
click at [416, 201] on div "4" at bounding box center [399, 218] width 111 height 111
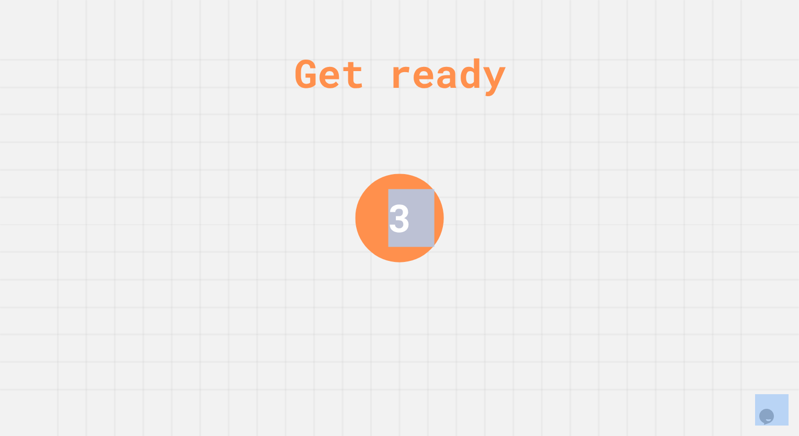
click at [416, 201] on div "3" at bounding box center [399, 218] width 88 height 88
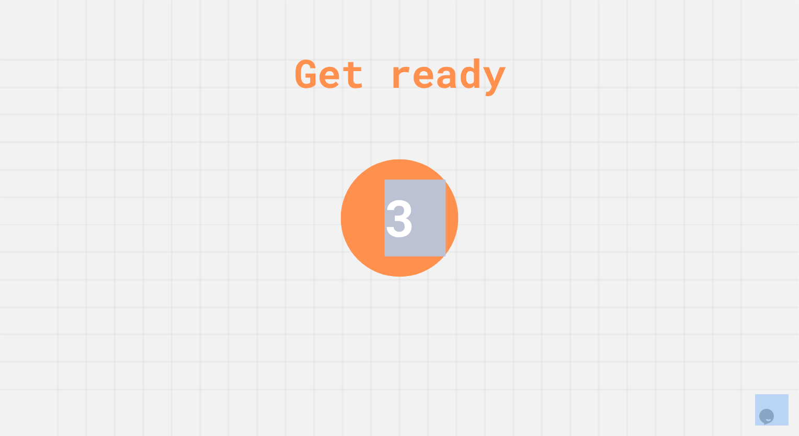
click at [410, 203] on div "3" at bounding box center [399, 218] width 30 height 76
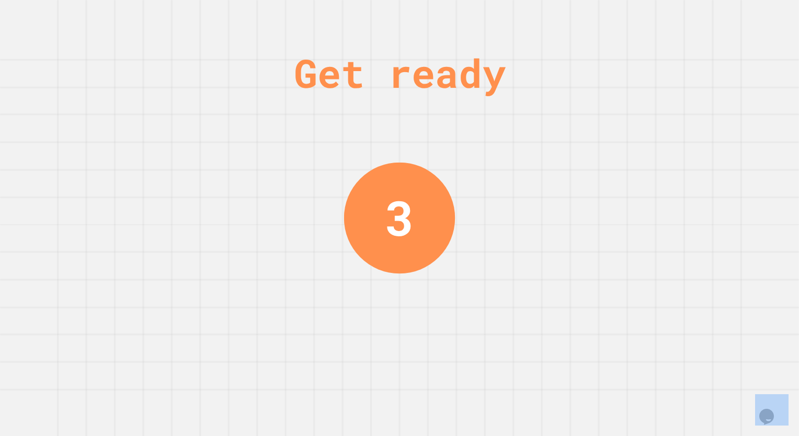
click at [410, 203] on div "3" at bounding box center [399, 218] width 111 height 111
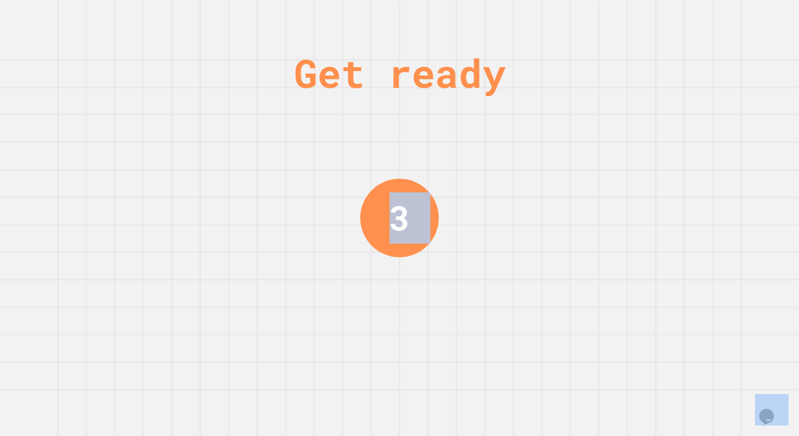
click at [402, 213] on div "3" at bounding box center [399, 217] width 20 height 51
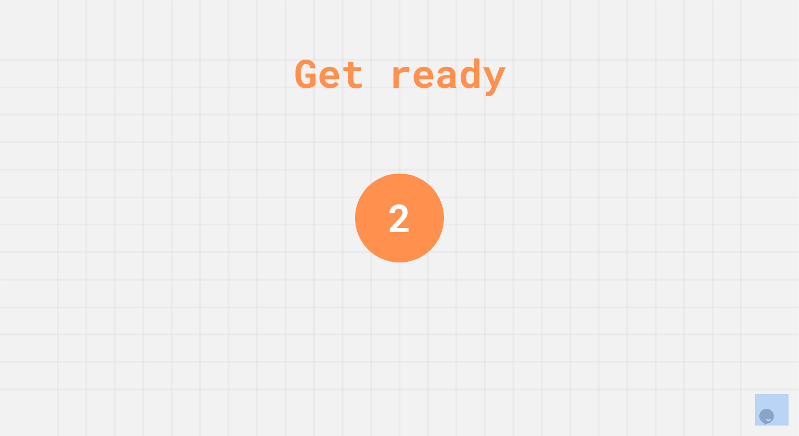
click at [402, 213] on div "2" at bounding box center [399, 218] width 23 height 58
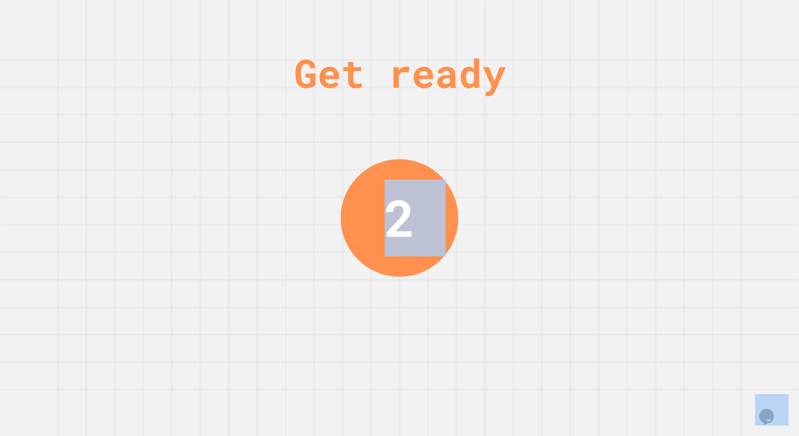
click at [402, 213] on div "2" at bounding box center [399, 218] width 30 height 76
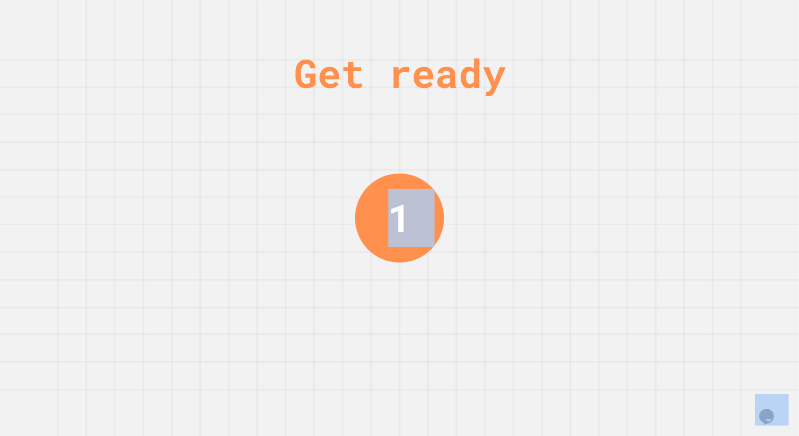
drag, startPoint x: 402, startPoint y: 213, endPoint x: 458, endPoint y: 187, distance: 62.0
click at [458, 187] on div "Get ready 1" at bounding box center [399, 218] width 799 height 436
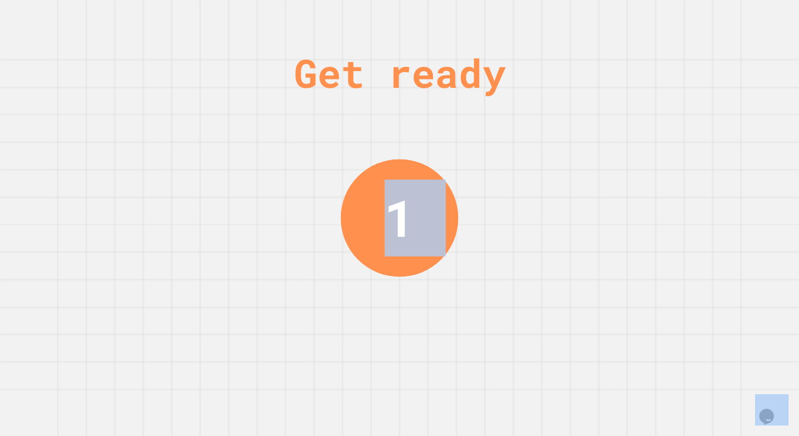
click at [458, 187] on div "Get ready 1" at bounding box center [399, 218] width 799 height 436
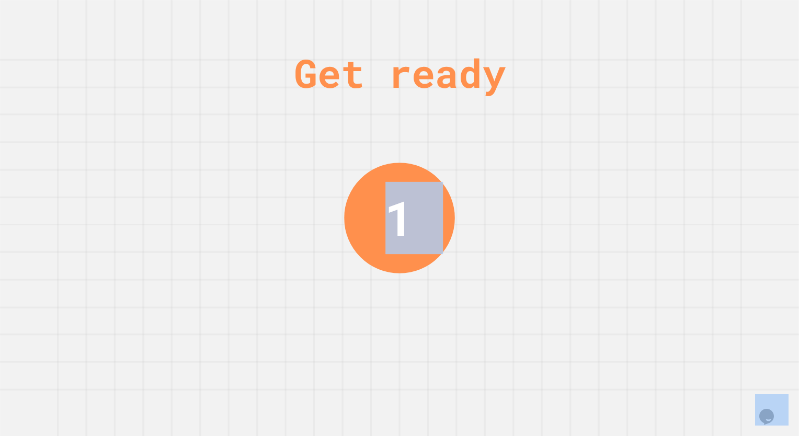
click at [458, 187] on div "Get ready 1" at bounding box center [399, 218] width 799 height 436
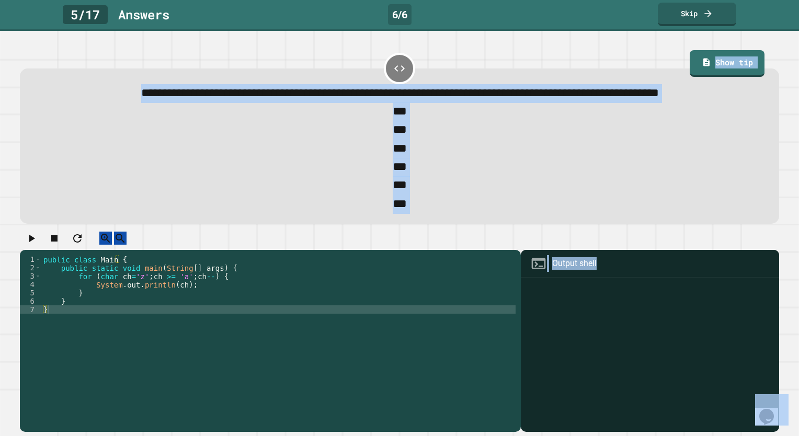
click at [427, 158] on div "***" at bounding box center [400, 149] width 727 height 18
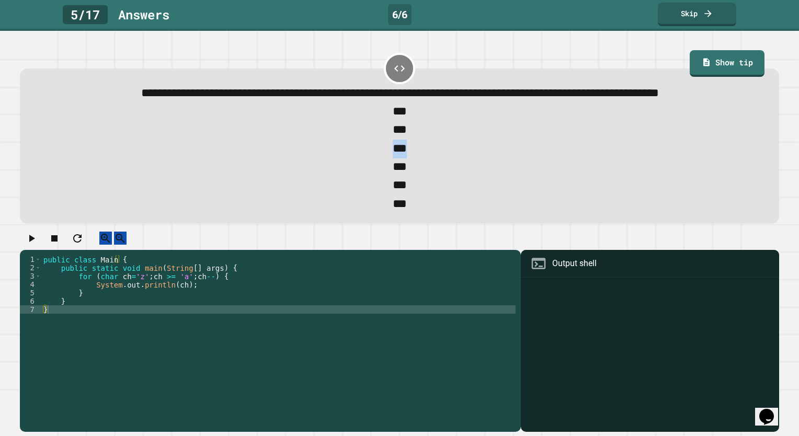
click at [427, 158] on div "***" at bounding box center [400, 149] width 727 height 18
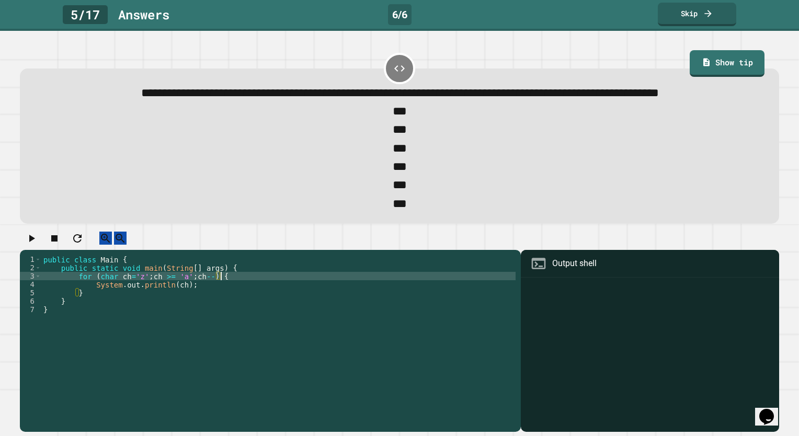
drag, startPoint x: 291, startPoint y: 308, endPoint x: 296, endPoint y: 302, distance: 7.4
click at [296, 302] on div "public class Main { public static void main ( String [ ] args ) { for ( char ch…" at bounding box center [278, 318] width 474 height 126
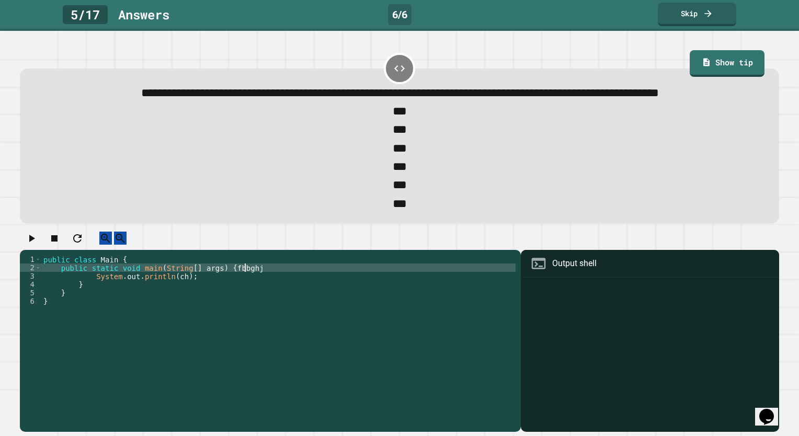
scroll to position [0, 14]
type textarea "**********"
click at [664, 22] on link "Skip" at bounding box center [697, 13] width 78 height 25
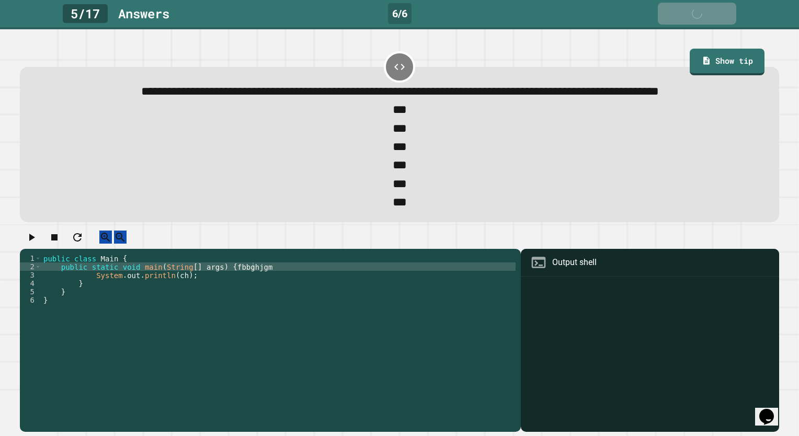
scroll to position [2, 0]
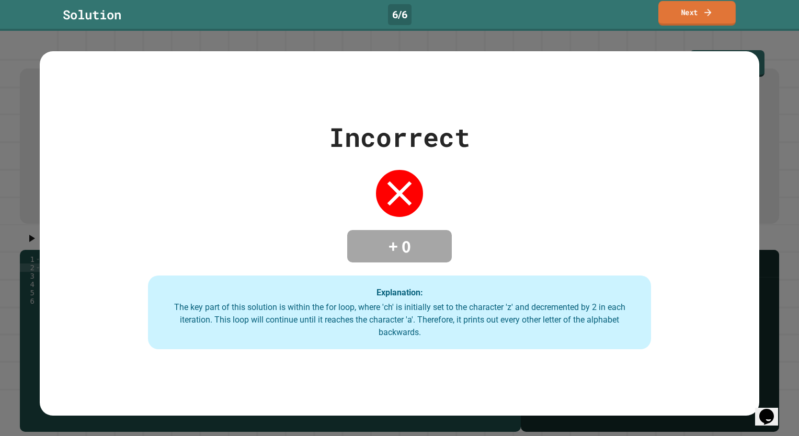
click at [699, 7] on link "Next" at bounding box center [697, 13] width 77 height 25
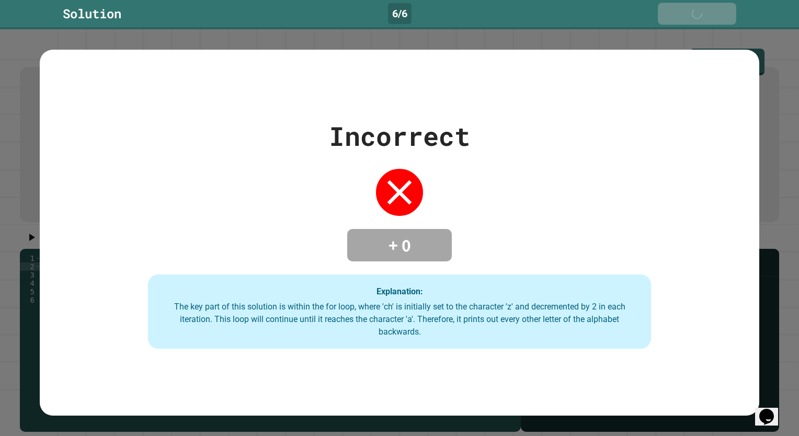
scroll to position [0, 0]
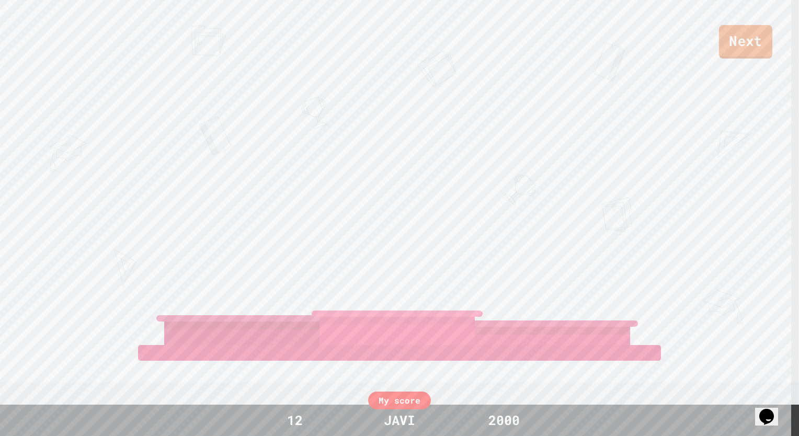
click at [721, 41] on link "Next" at bounding box center [745, 41] width 53 height 33
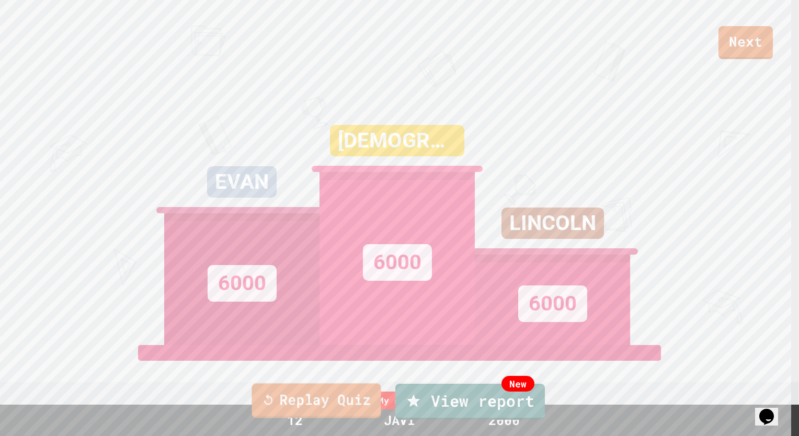
click at [336, 395] on link "Replay Quiz" at bounding box center [316, 400] width 129 height 35
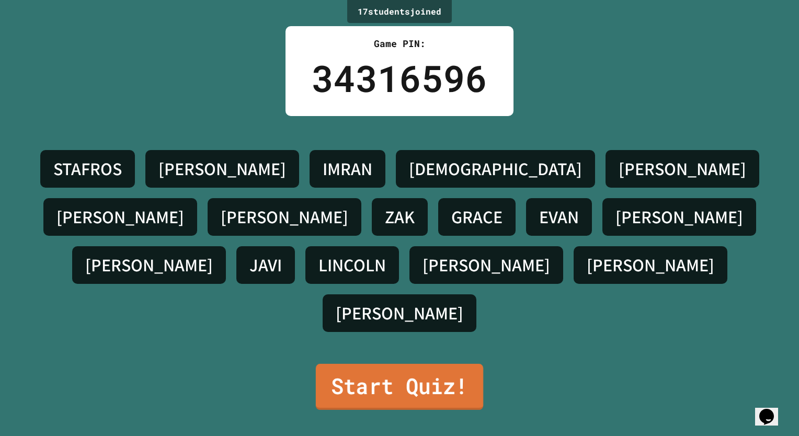
click at [335, 380] on link "Start Quiz!" at bounding box center [399, 387] width 167 height 46
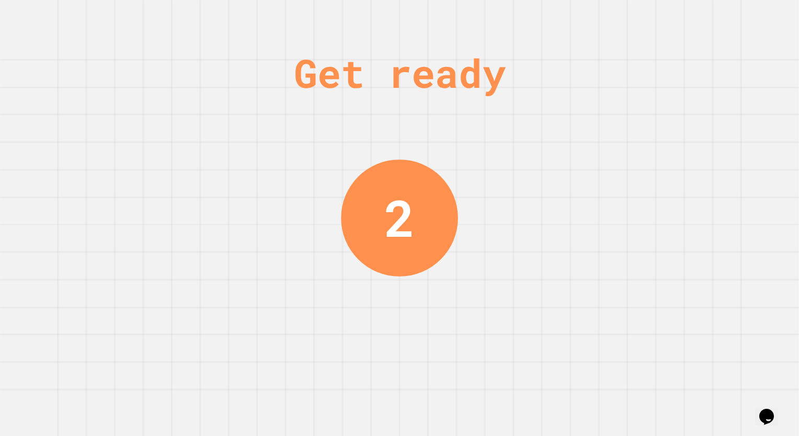
drag, startPoint x: 452, startPoint y: 257, endPoint x: 59, endPoint y: 170, distance: 402.9
click at [59, 170] on div "Get ready 2" at bounding box center [399, 218] width 799 height 436
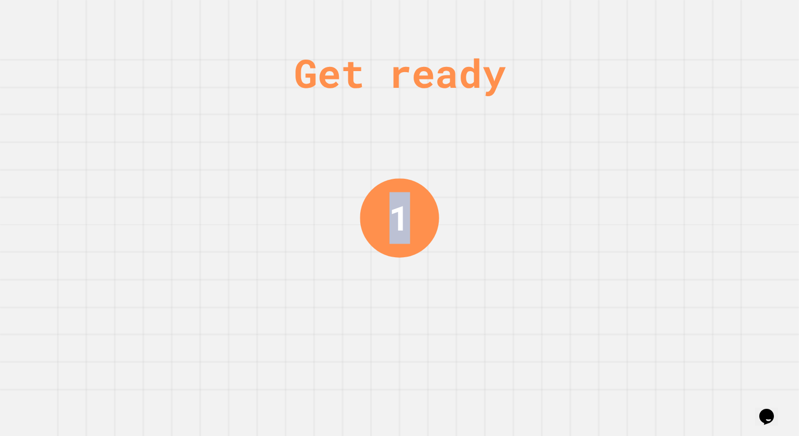
click at [552, 146] on div "Get ready 1" at bounding box center [399, 218] width 799 height 436
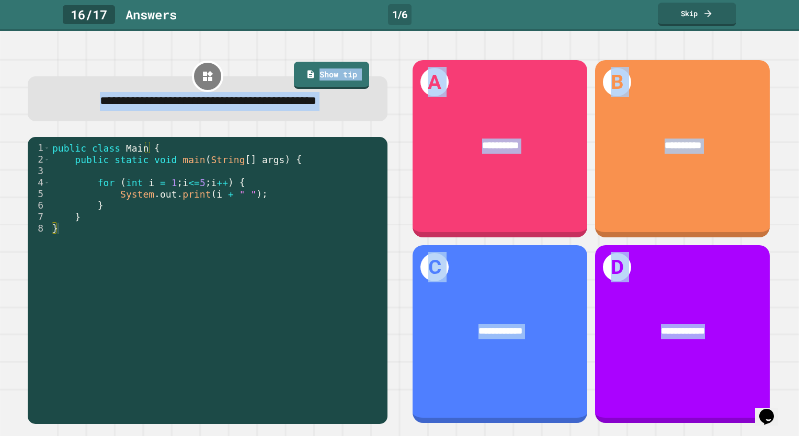
click at [372, 157] on div "**********" at bounding box center [207, 241] width 383 height 389
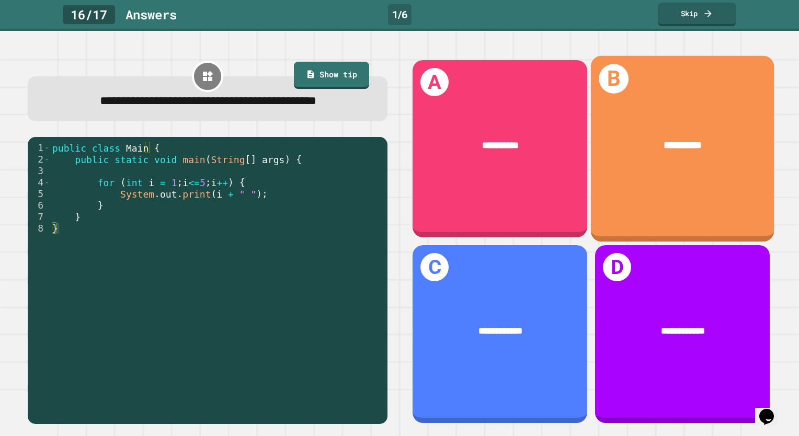
click at [667, 173] on div "B *********" at bounding box center [683, 148] width 184 height 186
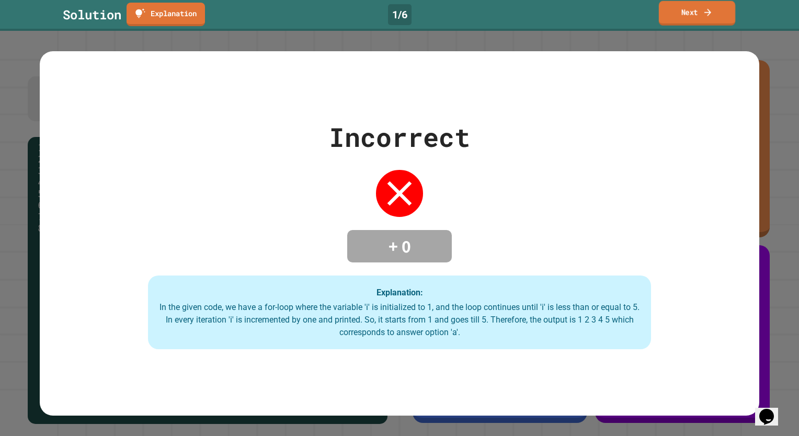
click at [680, 14] on link "Next" at bounding box center [697, 13] width 76 height 25
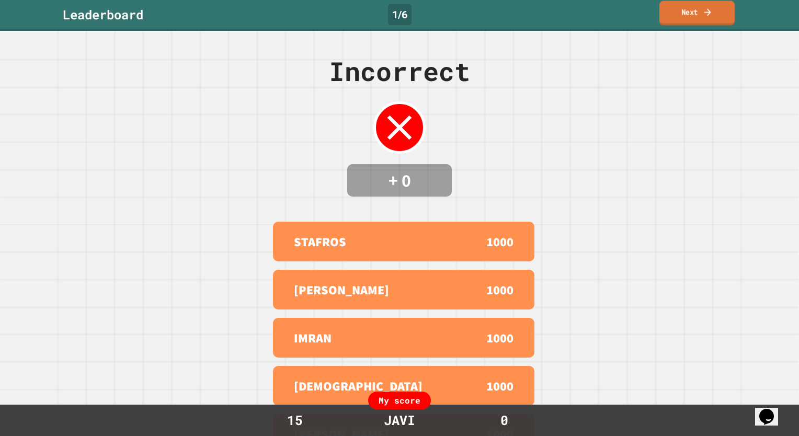
click at [706, 14] on icon at bounding box center [708, 12] width 10 height 11
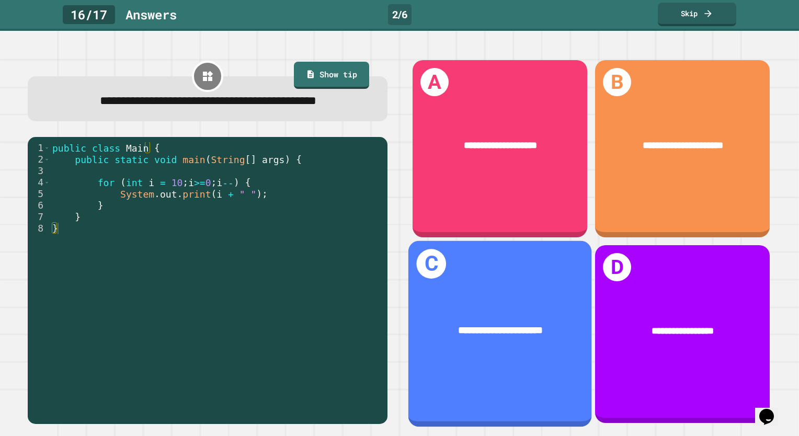
click at [450, 339] on div "**********" at bounding box center [501, 331] width 184 height 55
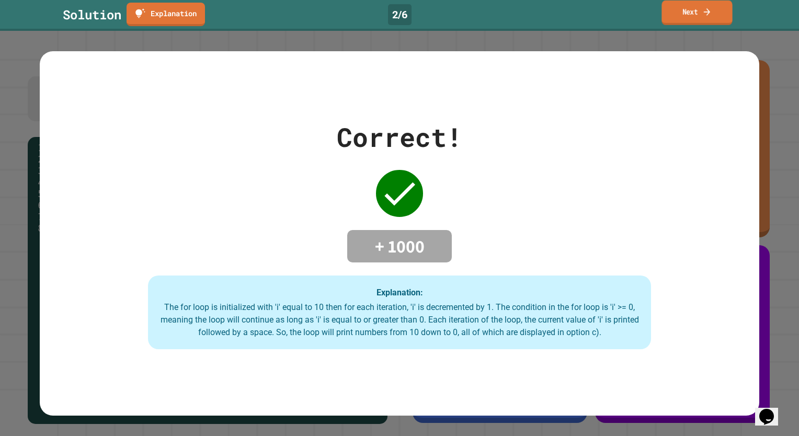
click at [694, 23] on link "Next" at bounding box center [697, 13] width 71 height 25
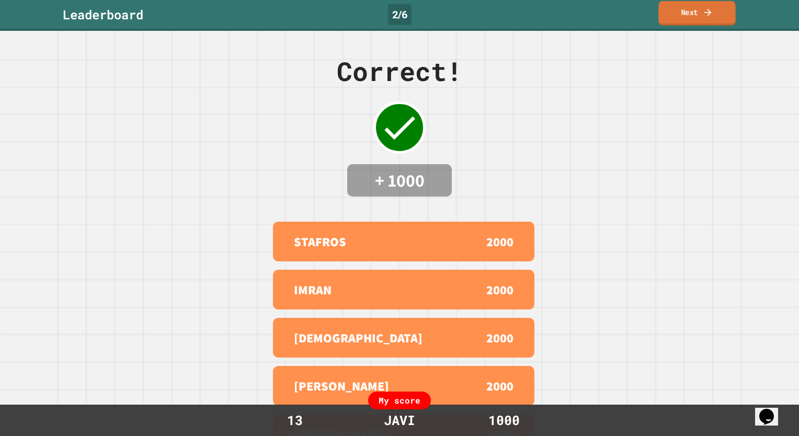
click at [681, 13] on link "Next" at bounding box center [697, 13] width 77 height 25
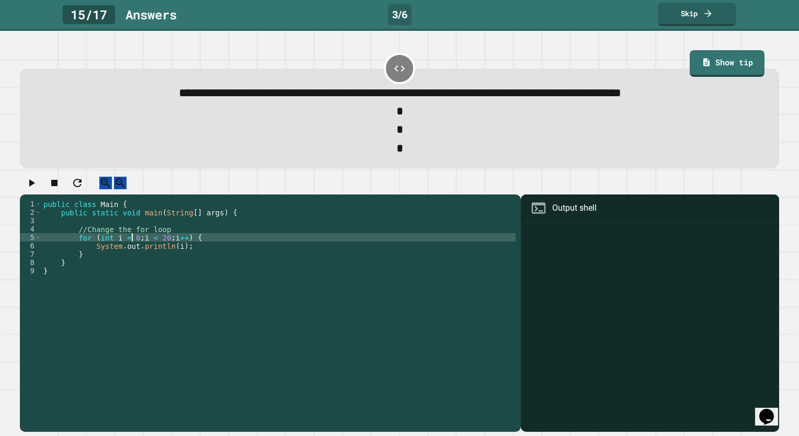
click at [132, 251] on div "public class Main { public static void main ( String [ ] args ) { //Change the …" at bounding box center [278, 304] width 474 height 209
click at [163, 252] on div "public class Main { public static void main ( String [ ] args ) { //Change the …" at bounding box center [278, 304] width 474 height 209
type textarea "**********"
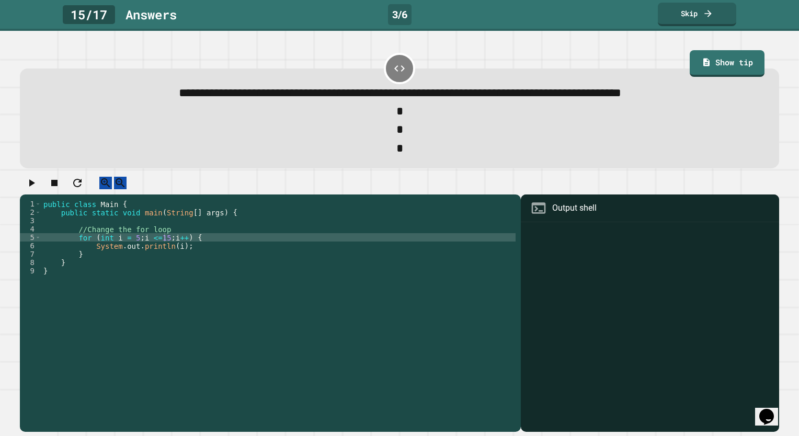
click at [38, 189] on icon "button" at bounding box center [31, 183] width 13 height 13
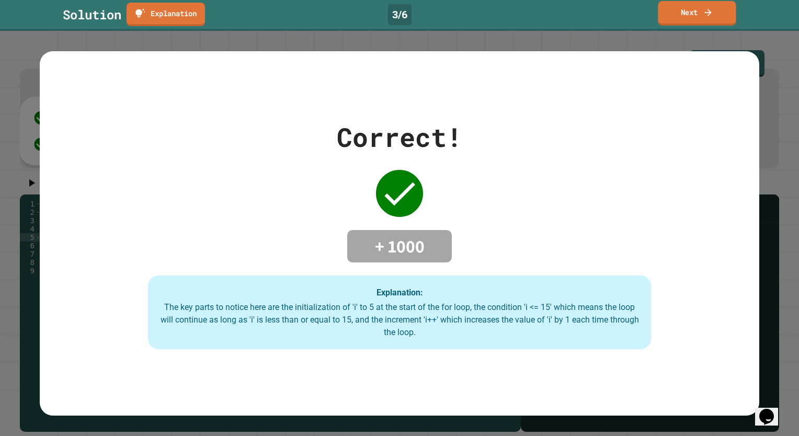
click at [695, 18] on link "Next" at bounding box center [697, 13] width 78 height 25
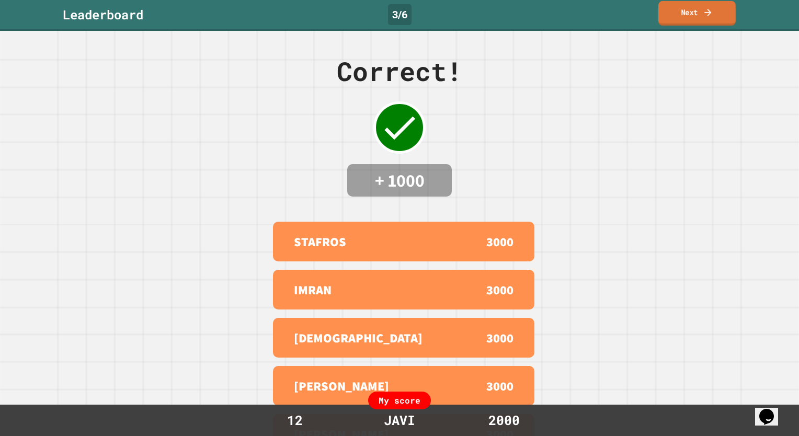
click at [690, 9] on link "Next" at bounding box center [697, 13] width 77 height 25
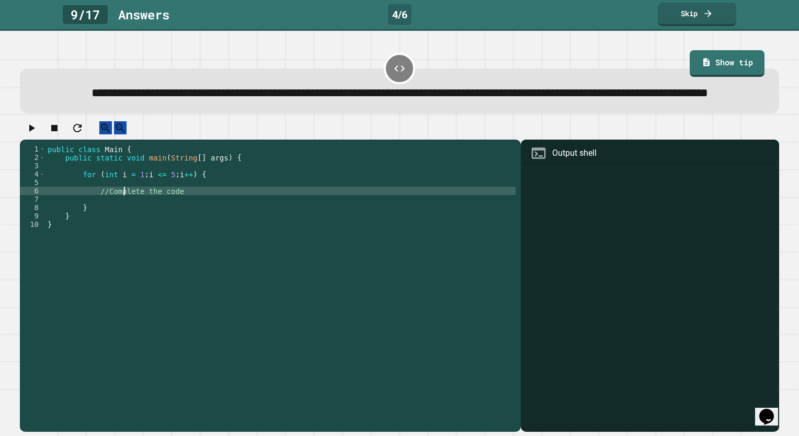
click at [124, 224] on div "public class Main { public static void main ( String [ ] args ) { for ( int i =…" at bounding box center [281, 266] width 470 height 243
click at [108, 216] on div "public class Main { public static void main ( String [ ] args ) { for ( int i =…" at bounding box center [281, 266] width 470 height 243
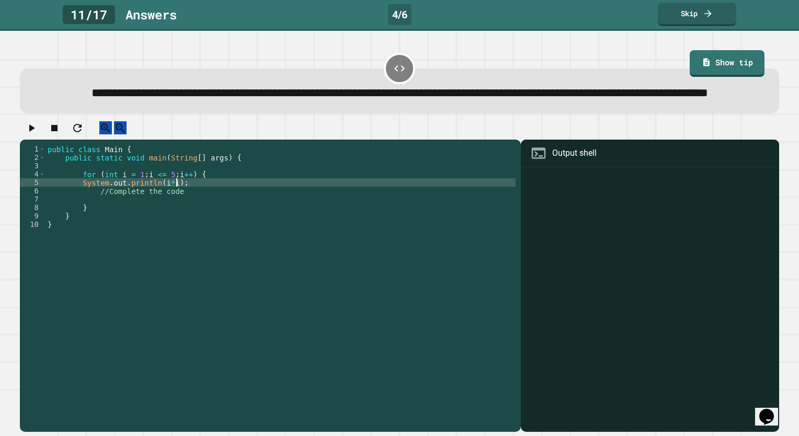
type textarea "**********"
click at [34, 132] on icon "button" at bounding box center [32, 127] width 6 height 7
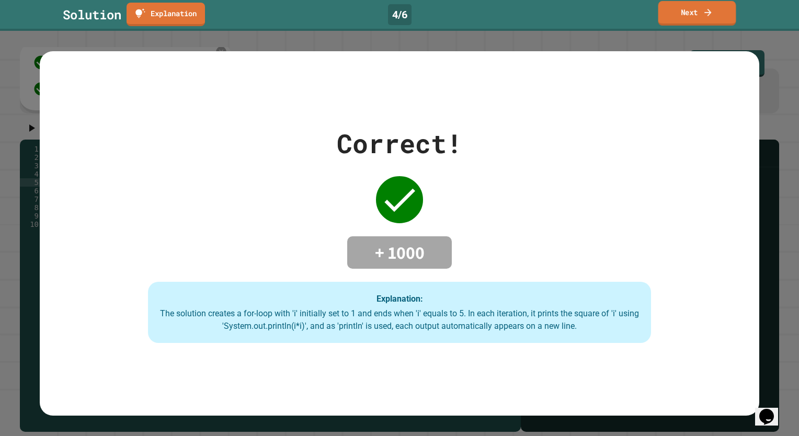
click at [712, 20] on link "Next" at bounding box center [698, 13] width 78 height 25
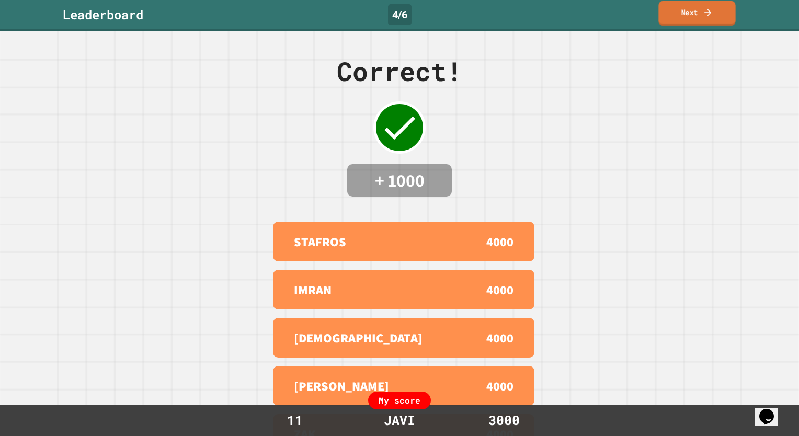
click at [697, 19] on link "Next" at bounding box center [697, 13] width 77 height 25
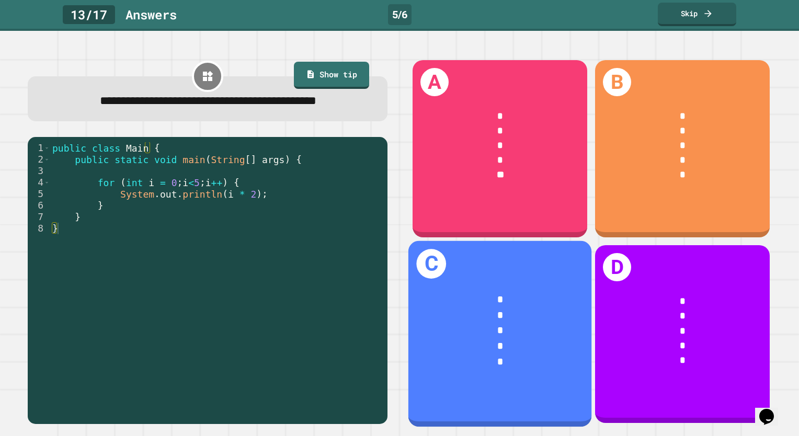
click at [454, 311] on div "*" at bounding box center [500, 316] width 143 height 16
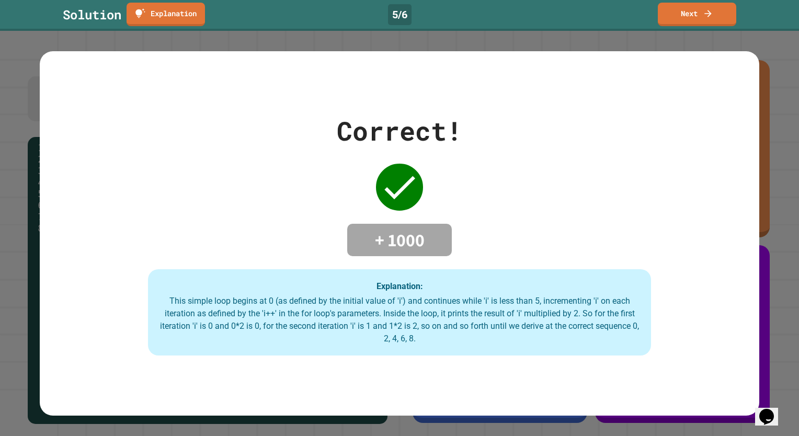
click at [404, 115] on div "Correct! + 1000 Explanation: This simple loop begins at 0 (as defined by the in…" at bounding box center [399, 233] width 719 height 245
click at [676, 13] on link "Next" at bounding box center [697, 13] width 73 height 25
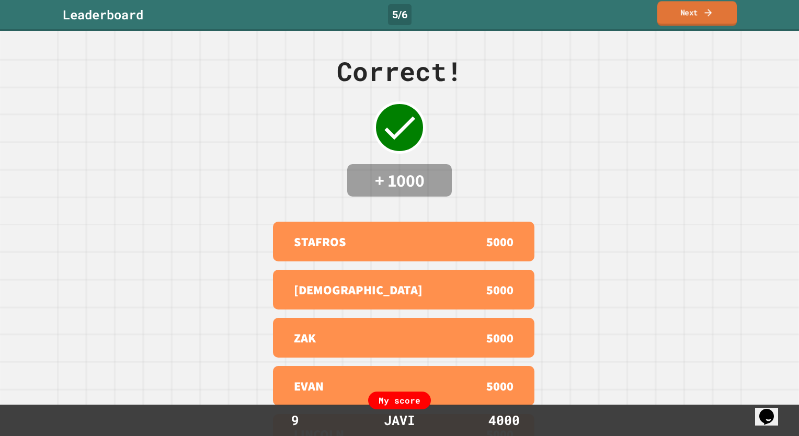
click at [693, 14] on link "Next" at bounding box center [697, 13] width 80 height 25
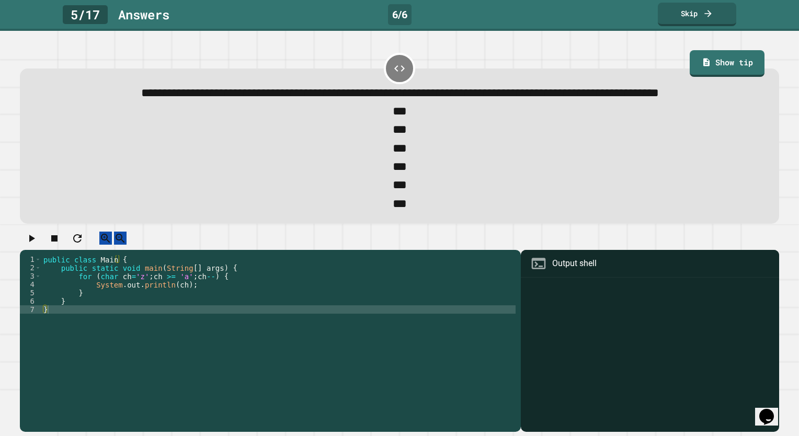
scroll to position [2, 0]
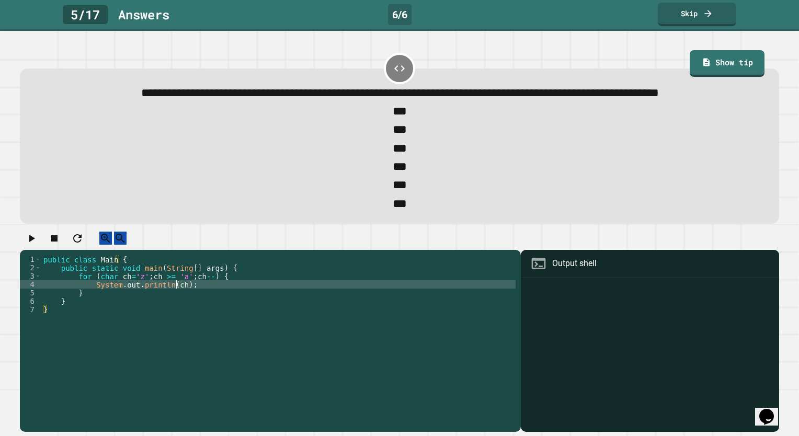
click at [175, 323] on div "public class Main { public static void main ( String [ ] args ) { for ( char ch…" at bounding box center [278, 318] width 474 height 126
click at [208, 313] on div "public class Main { public static void main ( String [ ] args ) { for ( char ch…" at bounding box center [278, 318] width 474 height 126
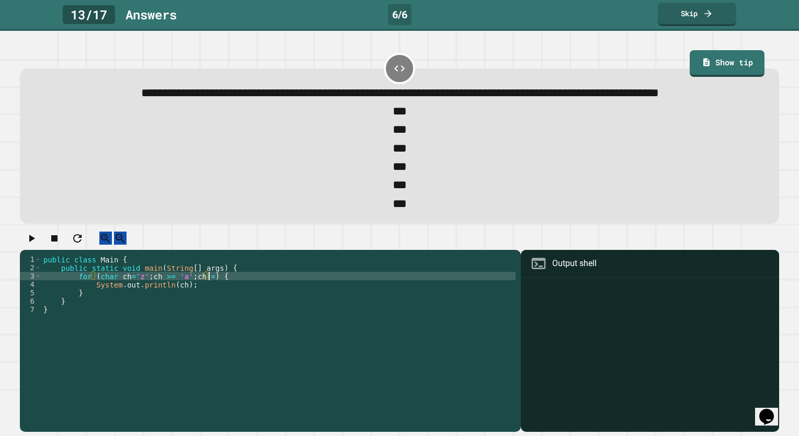
scroll to position [0, 12]
type textarea "**********"
click at [38, 245] on icon "button" at bounding box center [31, 238] width 13 height 13
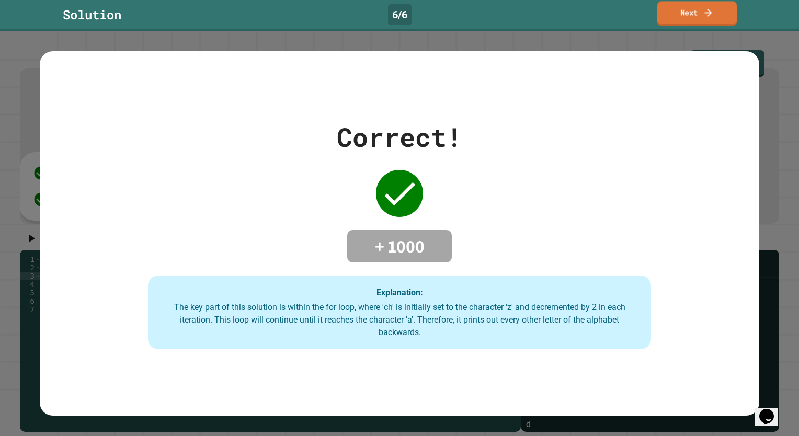
click at [676, 13] on link "Next" at bounding box center [697, 13] width 80 height 25
